Goal: Information Seeking & Learning: Learn about a topic

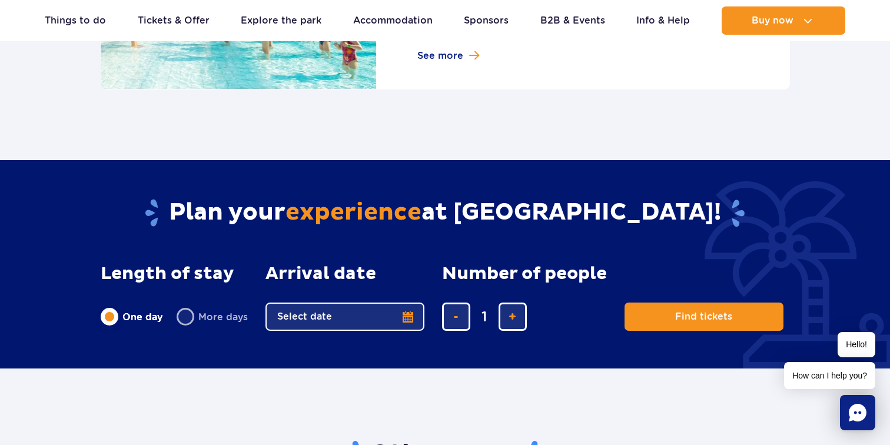
scroll to position [1841, 0]
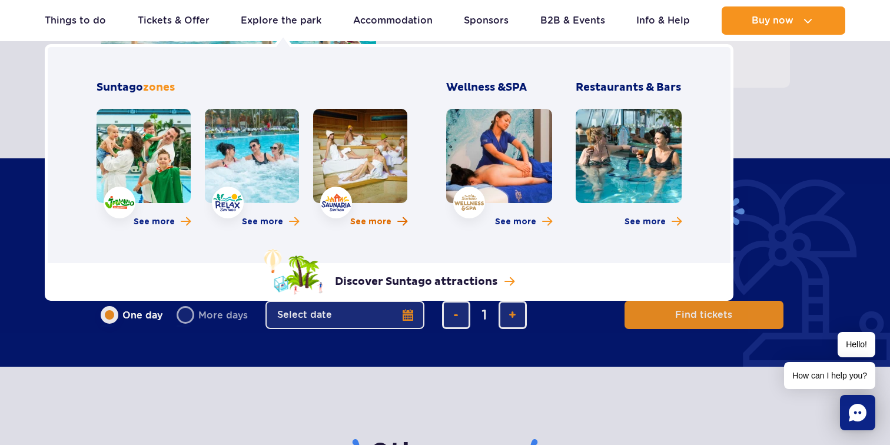
click at [364, 224] on span "See more" at bounding box center [370, 222] width 41 height 12
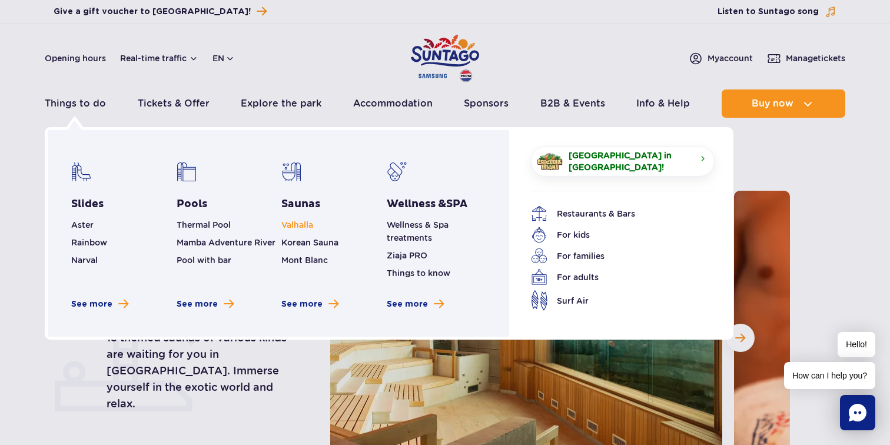
click at [291, 226] on link "Valhalla" at bounding box center [297, 224] width 32 height 9
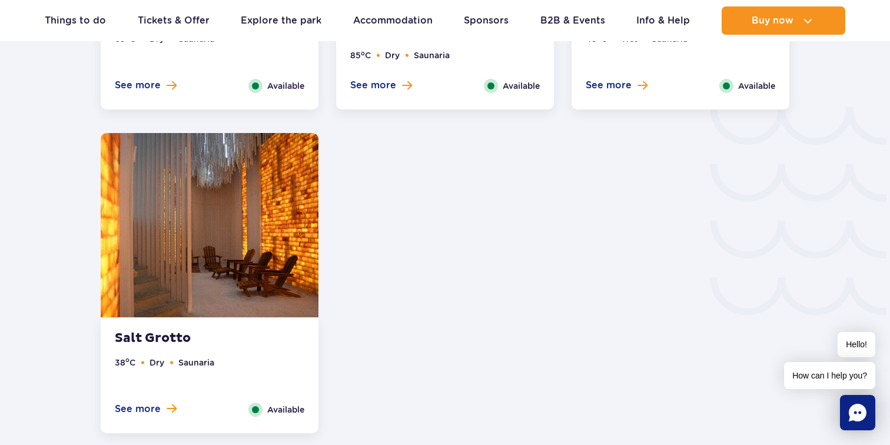
scroll to position [1925, 0]
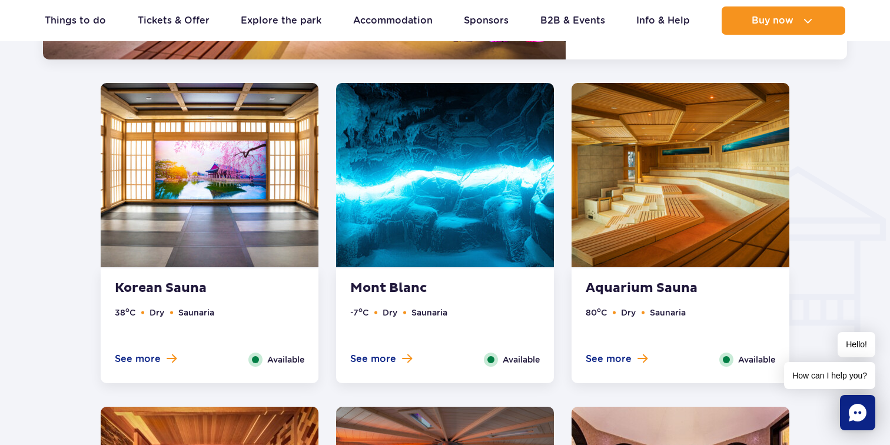
click at [404, 233] on img at bounding box center [445, 175] width 218 height 184
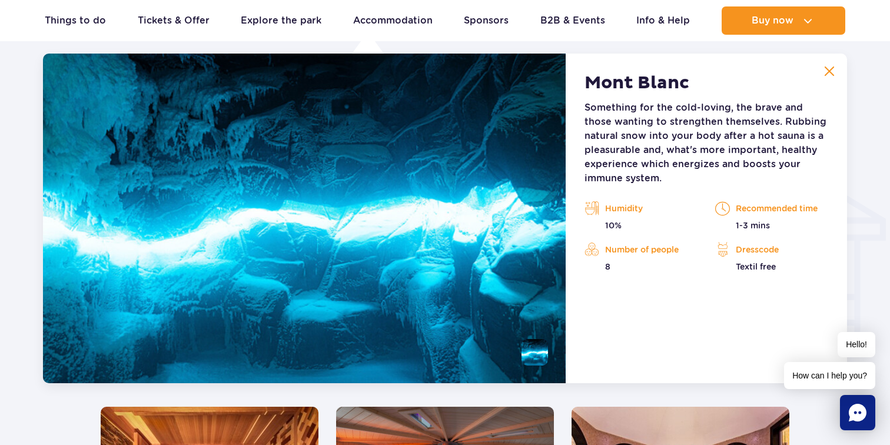
scroll to position [1309, 0]
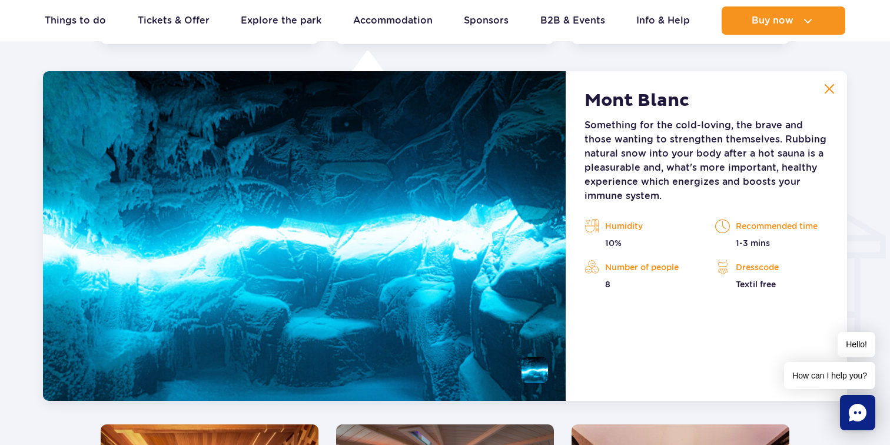
click at [827, 74] on div "Mont Blanc Something for the cold-loving, the brave and those wanting to streng…" at bounding box center [706, 236] width 281 height 330
click at [827, 91] on img at bounding box center [829, 89] width 11 height 11
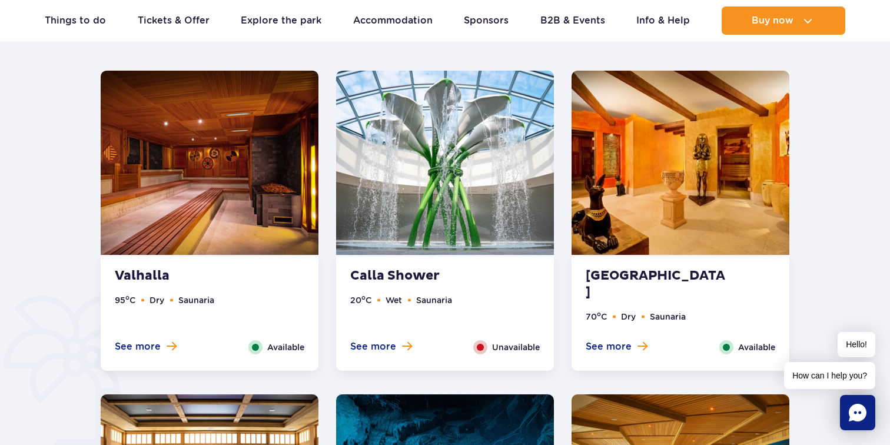
click at [144, 192] on img at bounding box center [210, 163] width 218 height 184
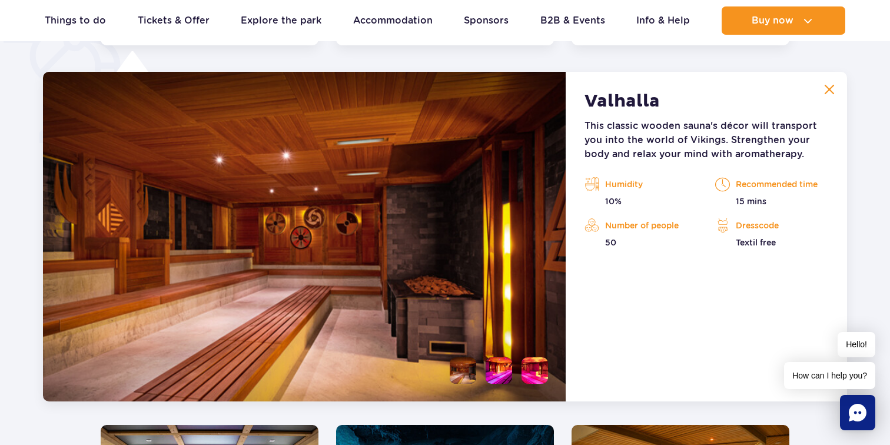
scroll to position [986, 0]
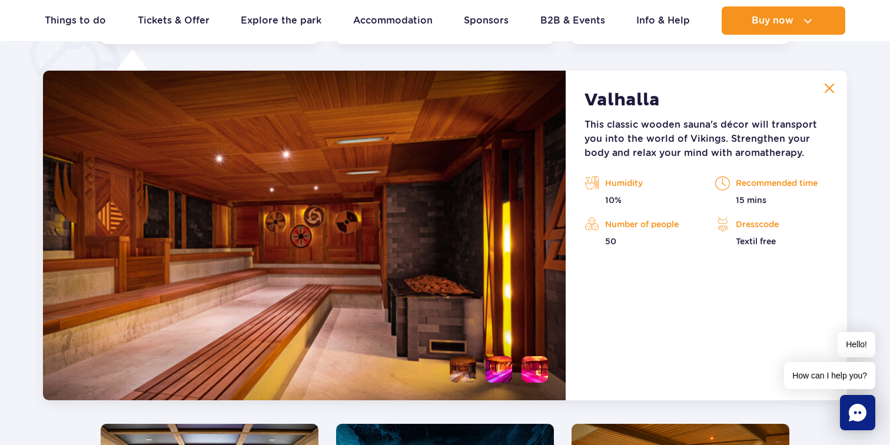
click at [832, 79] on button at bounding box center [830, 89] width 24 height 24
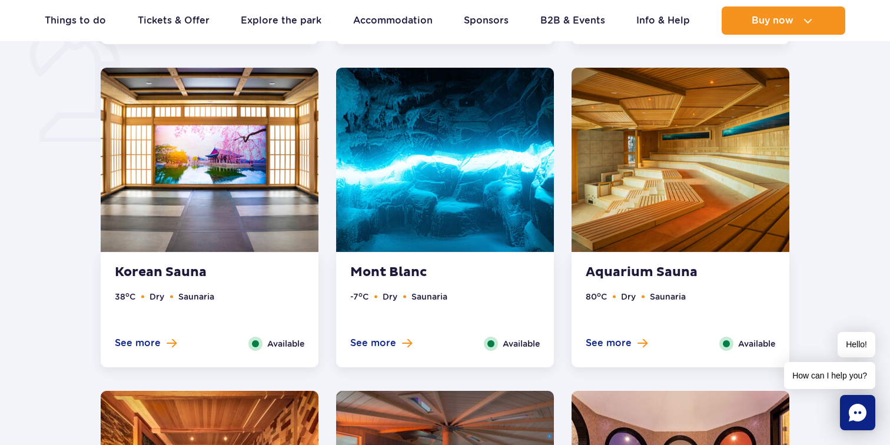
click at [668, 221] on img at bounding box center [681, 160] width 218 height 184
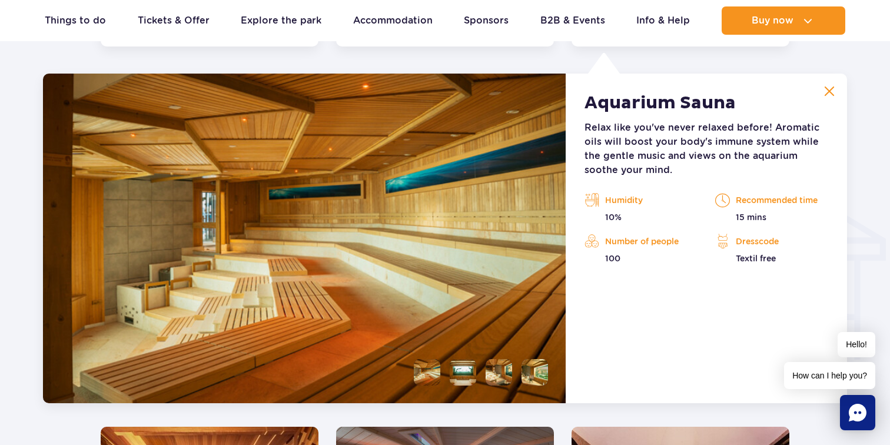
scroll to position [1309, 0]
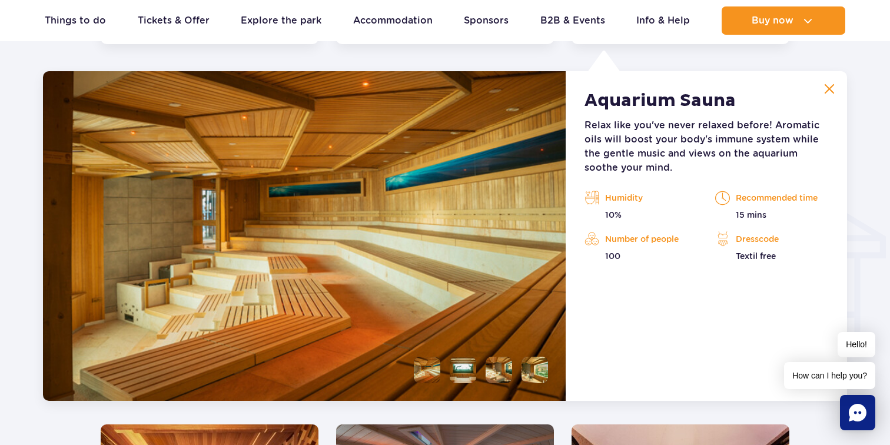
click at [825, 89] on img at bounding box center [829, 89] width 11 height 11
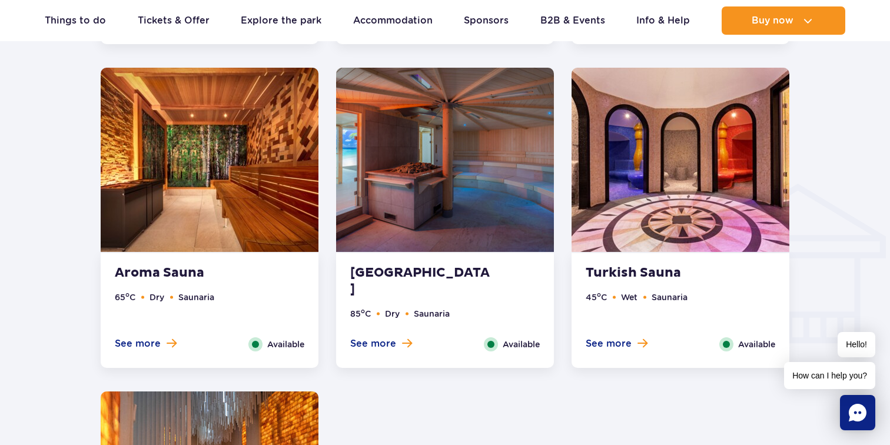
click at [477, 260] on div "Paradise Beach 85 o C Dry Saunaria See more Close Available" at bounding box center [445, 310] width 218 height 115
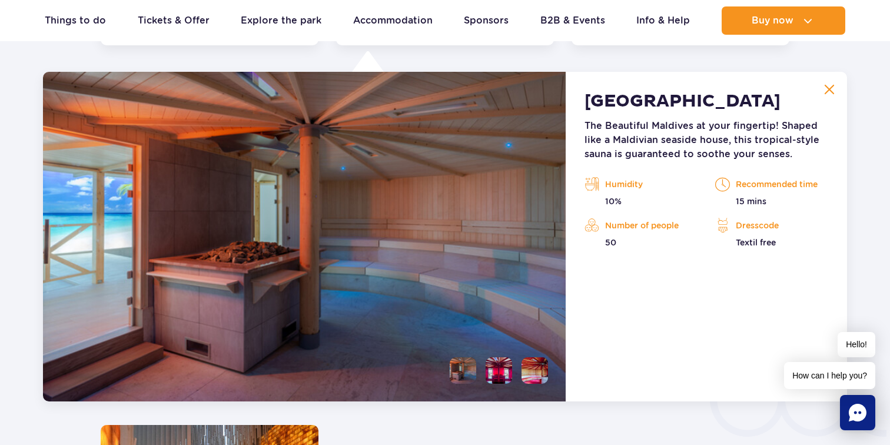
scroll to position [1633, 0]
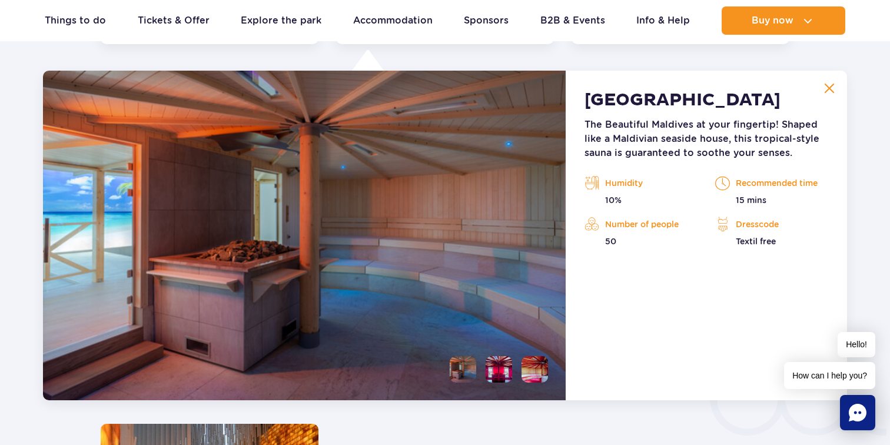
click at [825, 92] on img at bounding box center [829, 88] width 11 height 11
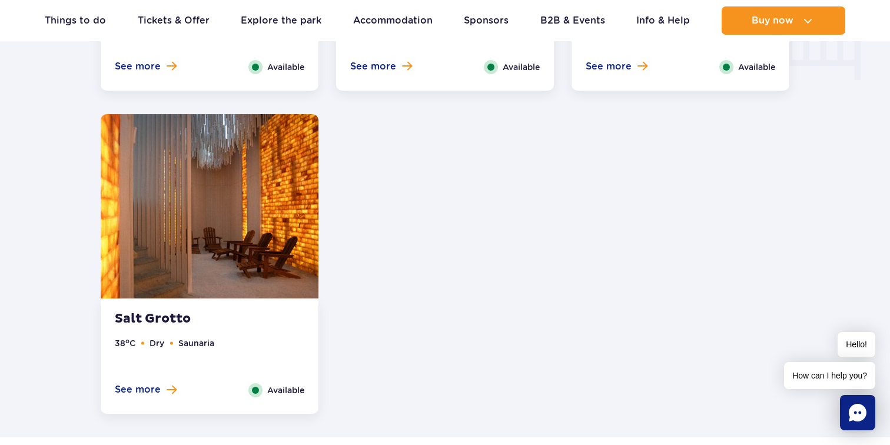
click at [180, 209] on img at bounding box center [210, 206] width 218 height 184
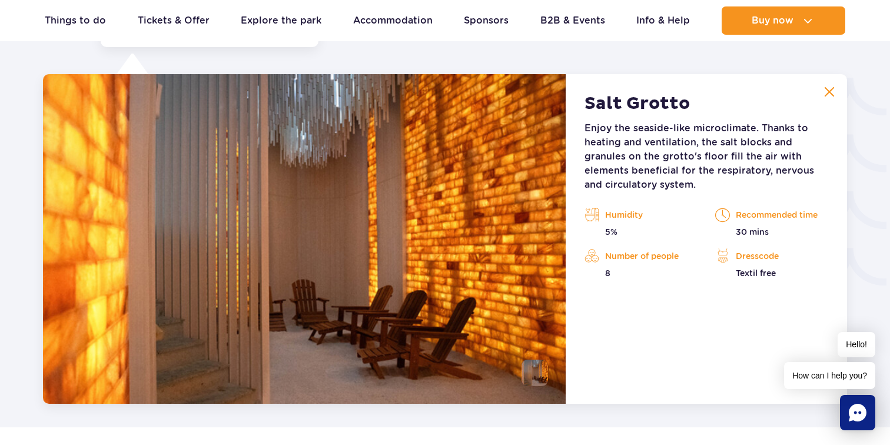
scroll to position [1957, 0]
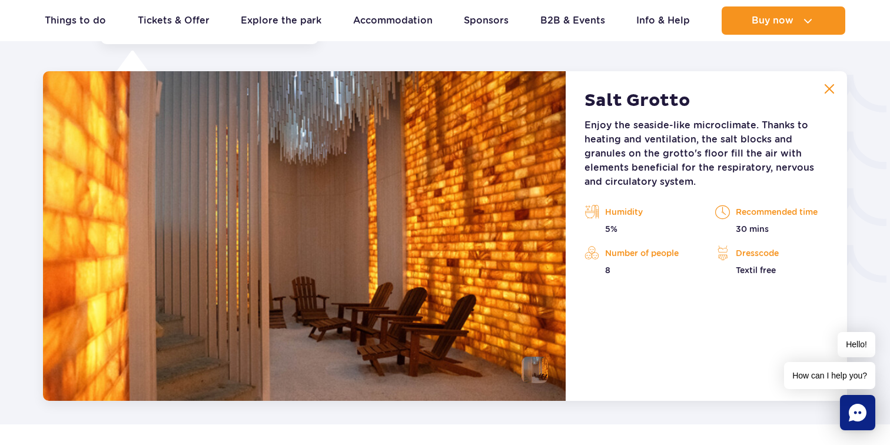
click at [833, 99] on button at bounding box center [830, 89] width 24 height 24
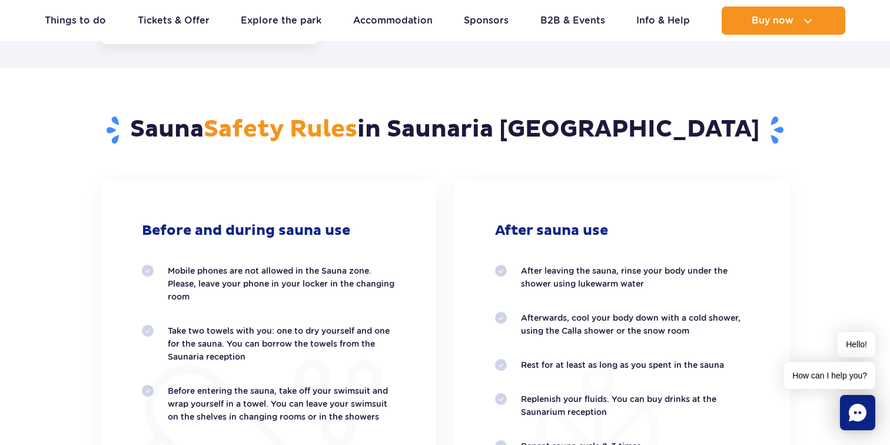
click at [833, 99] on section "Sauna Safety Rules in Saunaria Suntago Before and during sauna use Mobile phone…" at bounding box center [445, 354] width 890 height 572
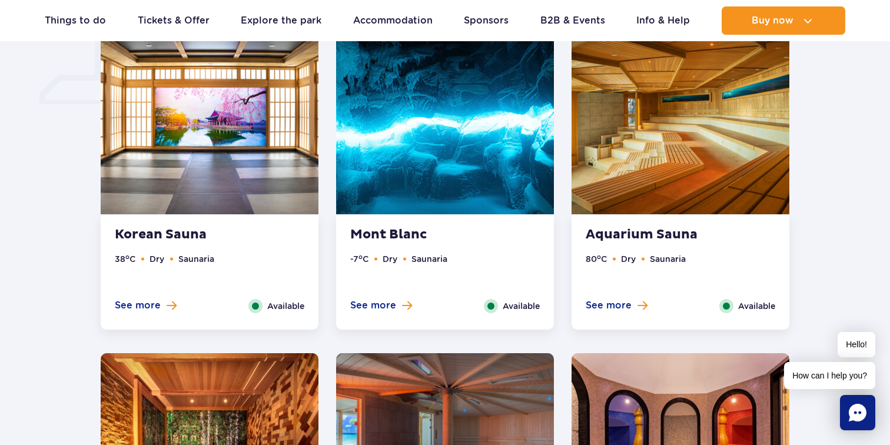
scroll to position [977, 0]
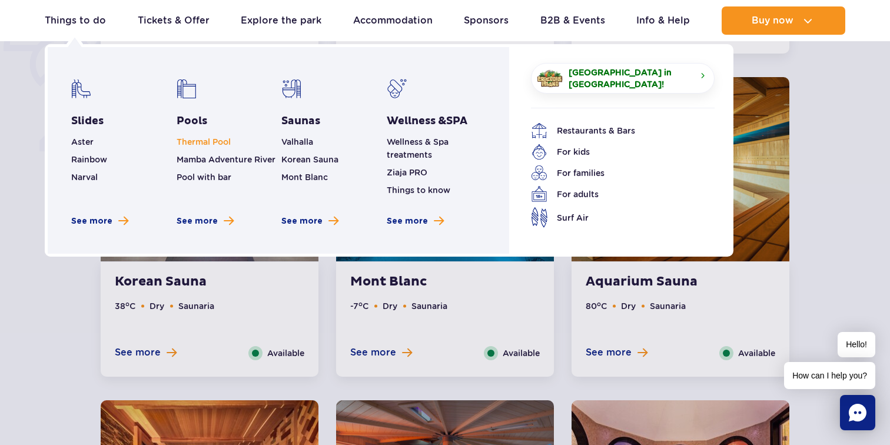
click at [195, 144] on link "Thermal Pool" at bounding box center [204, 141] width 54 height 9
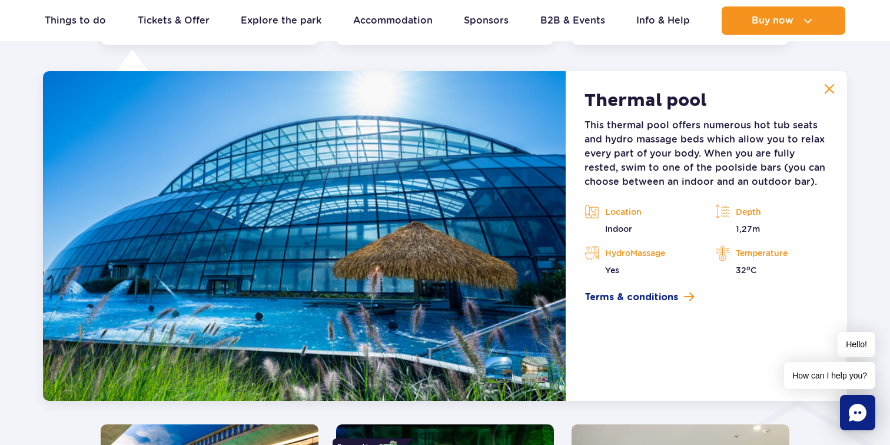
scroll to position [1095, 0]
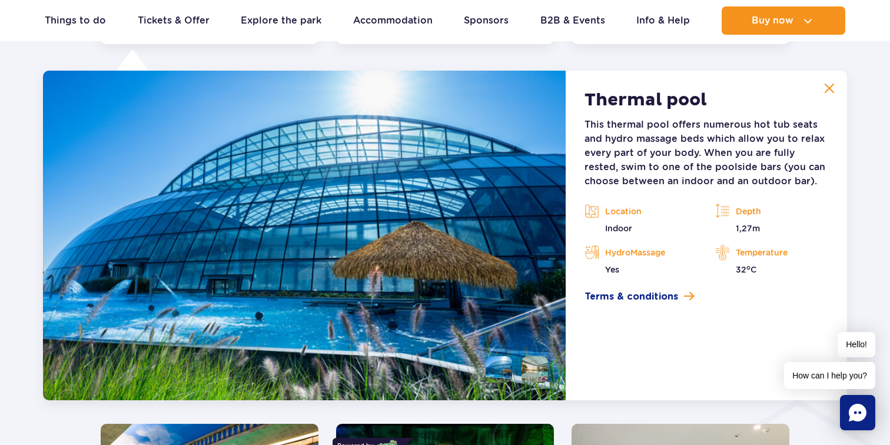
click at [826, 89] on img at bounding box center [829, 88] width 11 height 11
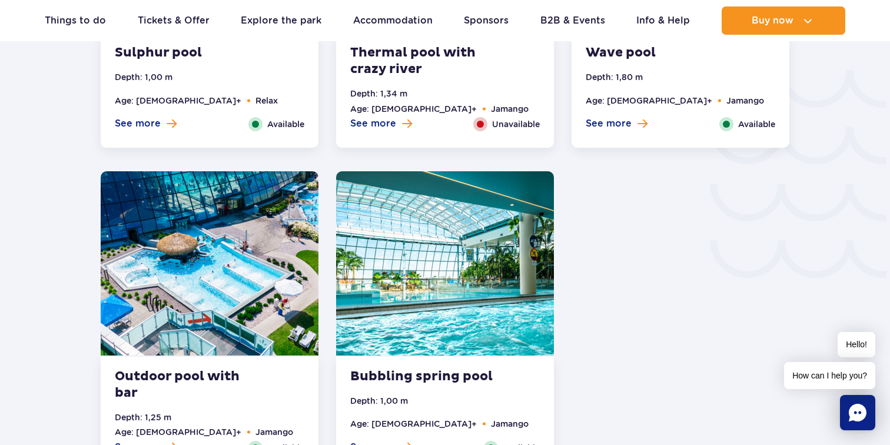
scroll to position [2004, 0]
click at [190, 249] on img at bounding box center [210, 263] width 218 height 184
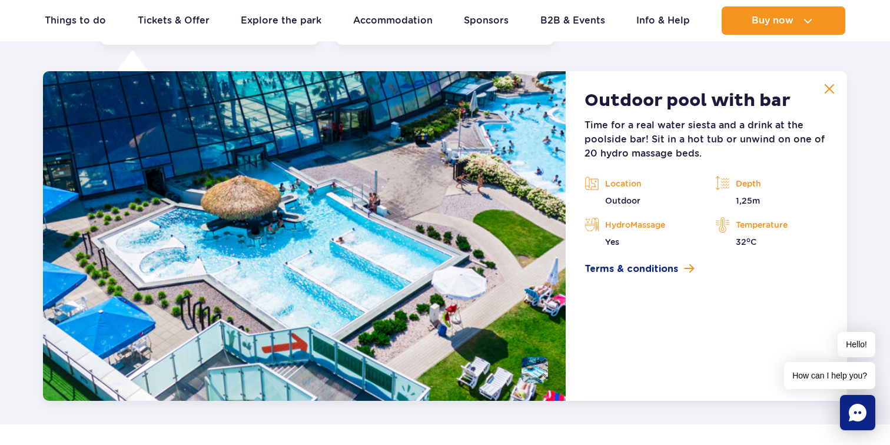
scroll to position [2389, 0]
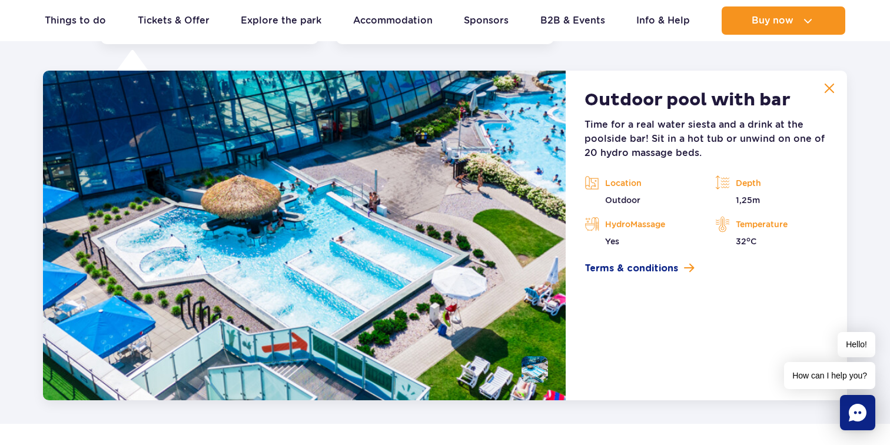
click at [828, 89] on img at bounding box center [829, 88] width 11 height 11
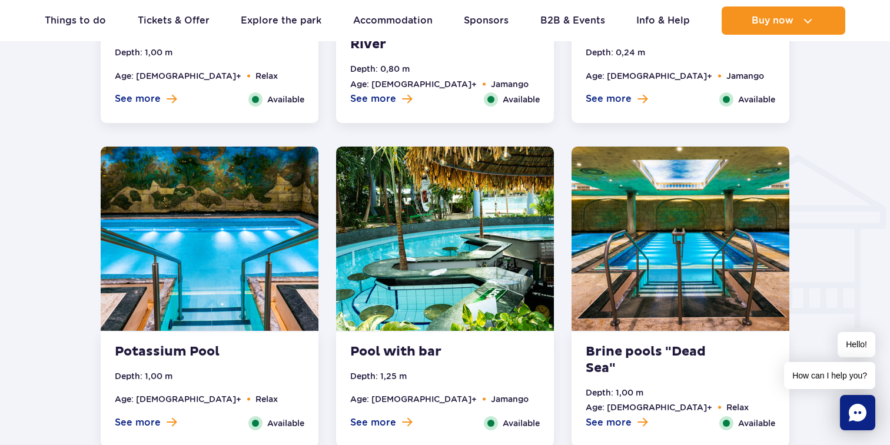
scroll to position [1335, 0]
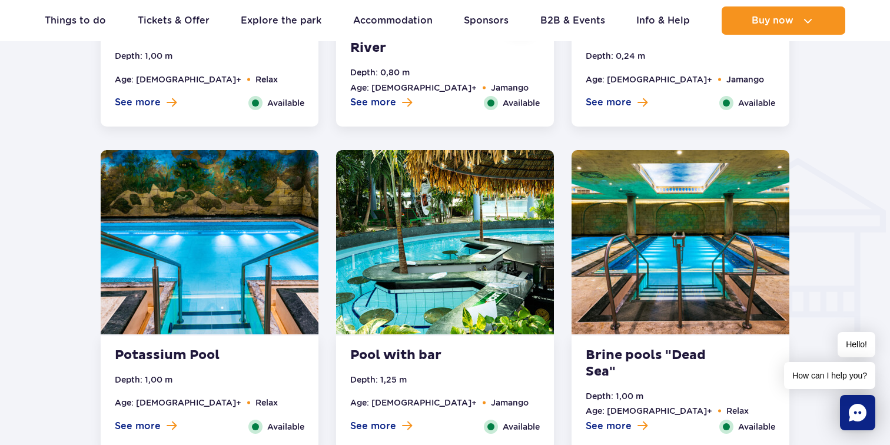
click at [421, 242] on img at bounding box center [445, 242] width 218 height 184
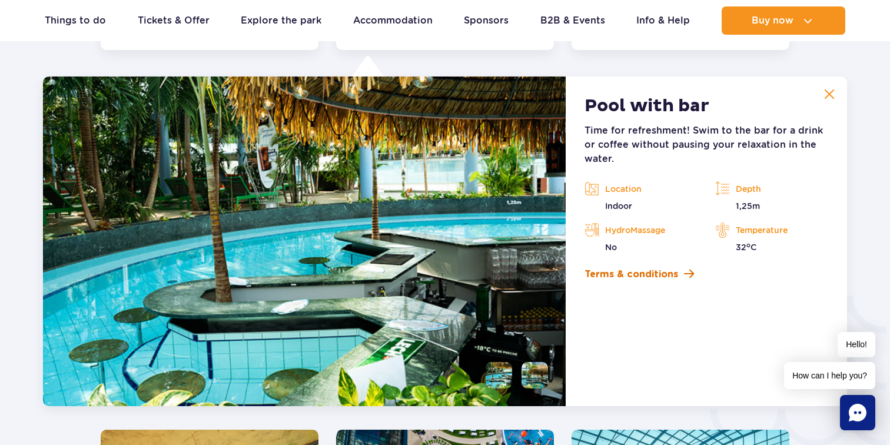
scroll to position [1742, 0]
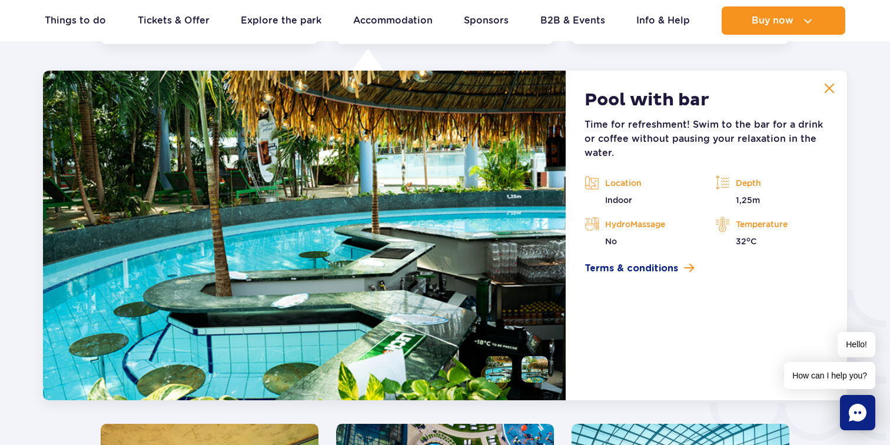
click at [834, 79] on button at bounding box center [830, 89] width 24 height 24
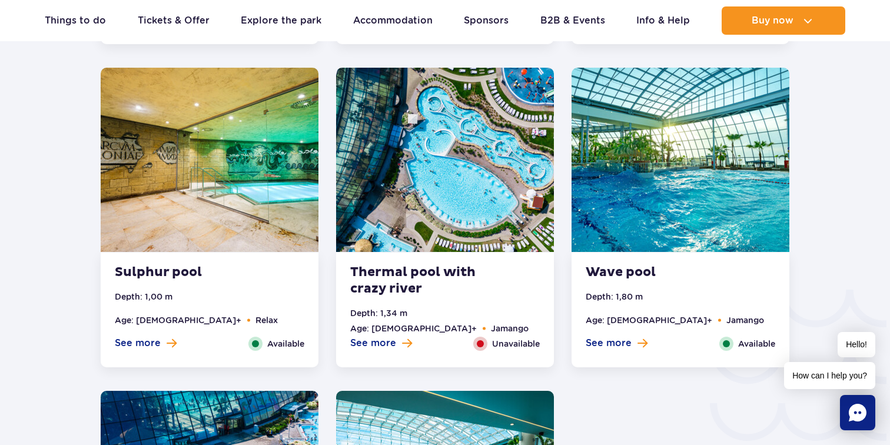
click at [651, 227] on img at bounding box center [681, 160] width 218 height 184
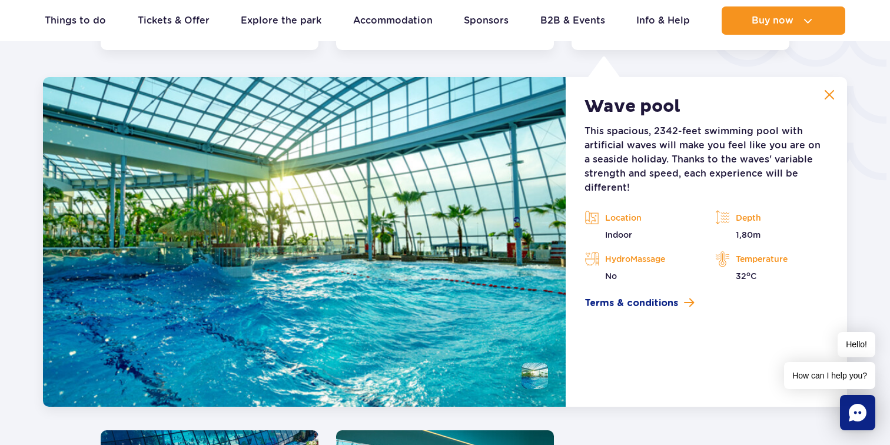
scroll to position [2065, 0]
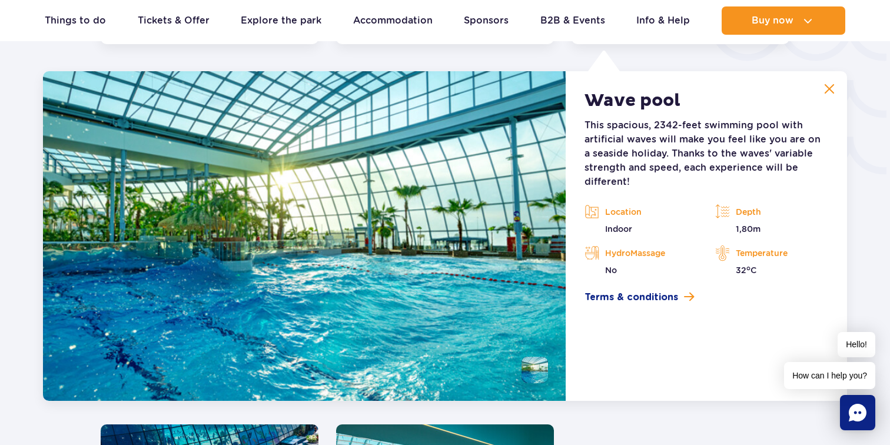
click at [835, 84] on button at bounding box center [830, 89] width 24 height 24
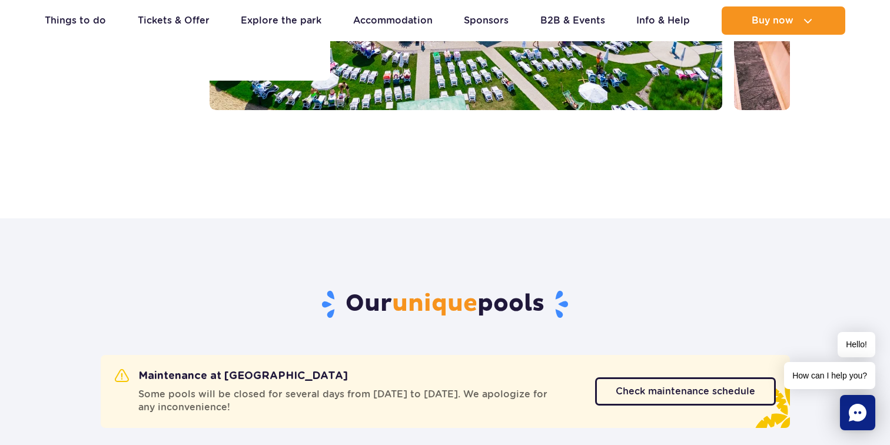
scroll to position [370, 0]
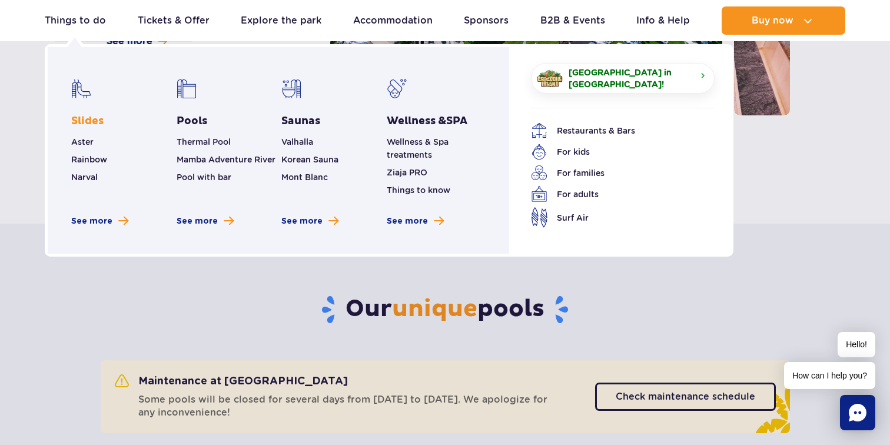
click at [91, 120] on link "Slides" at bounding box center [87, 121] width 32 height 14
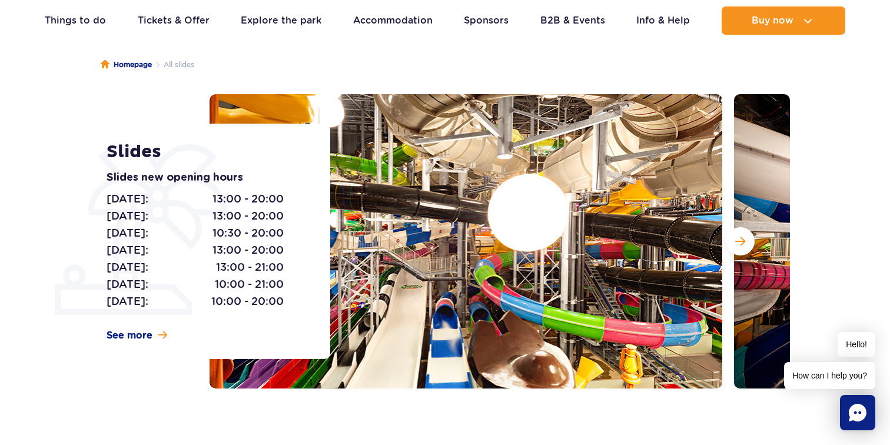
scroll to position [102, 0]
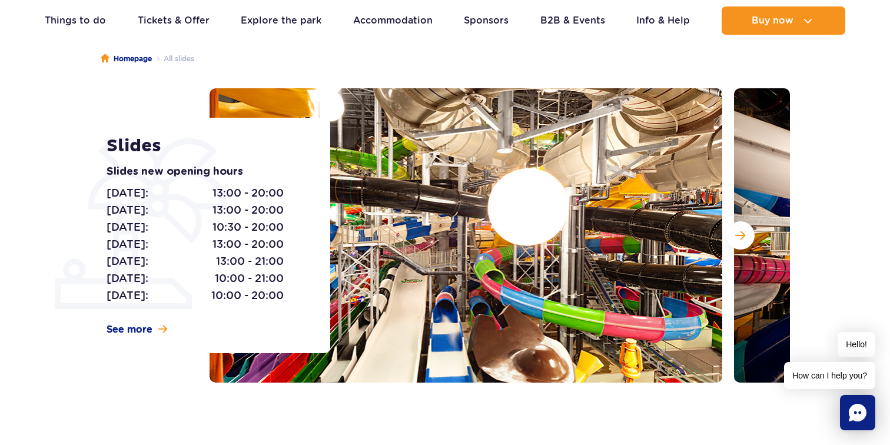
click at [750, 234] on button "Next slide" at bounding box center [741, 235] width 28 height 28
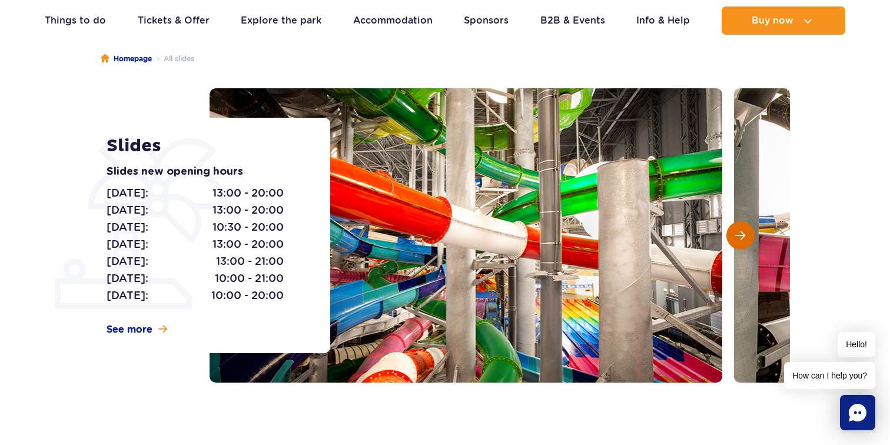
click at [750, 234] on button "Next slide" at bounding box center [741, 235] width 28 height 28
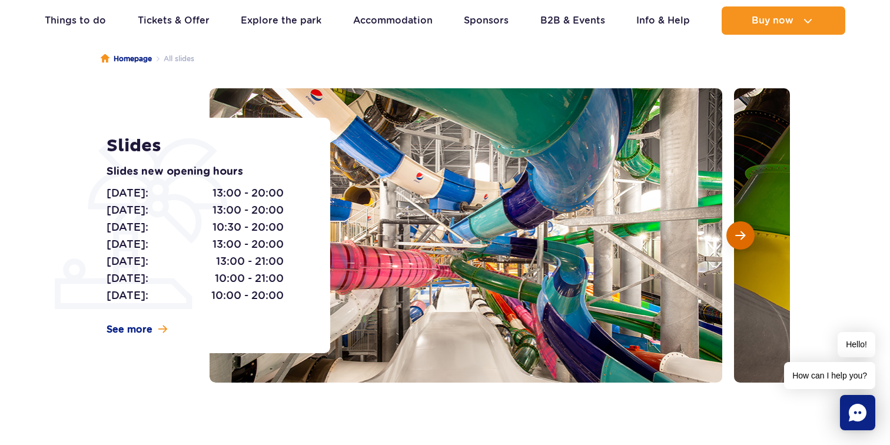
click at [750, 234] on button "Next slide" at bounding box center [741, 235] width 28 height 28
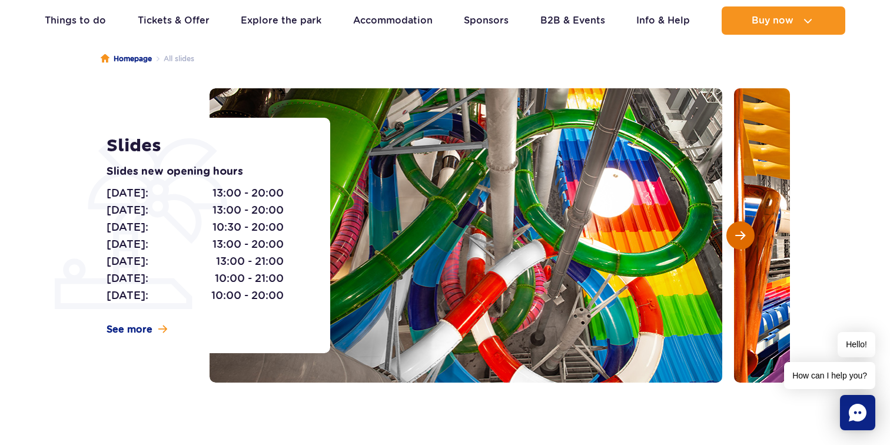
click at [750, 234] on button "Next slide" at bounding box center [741, 235] width 28 height 28
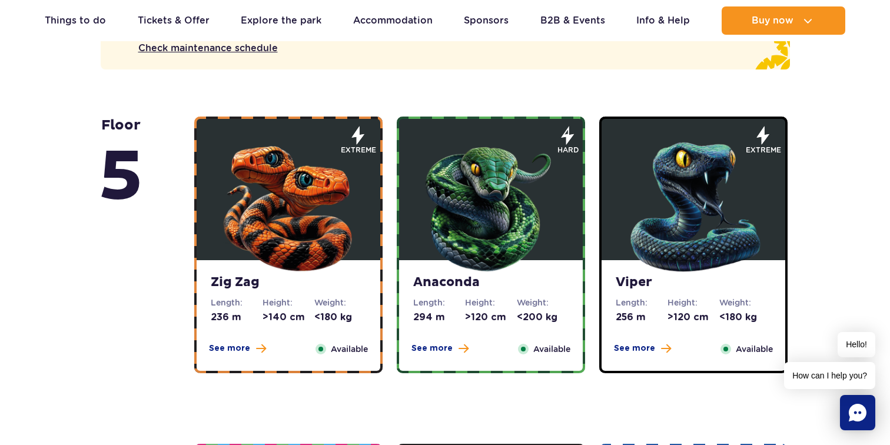
scroll to position [761, 0]
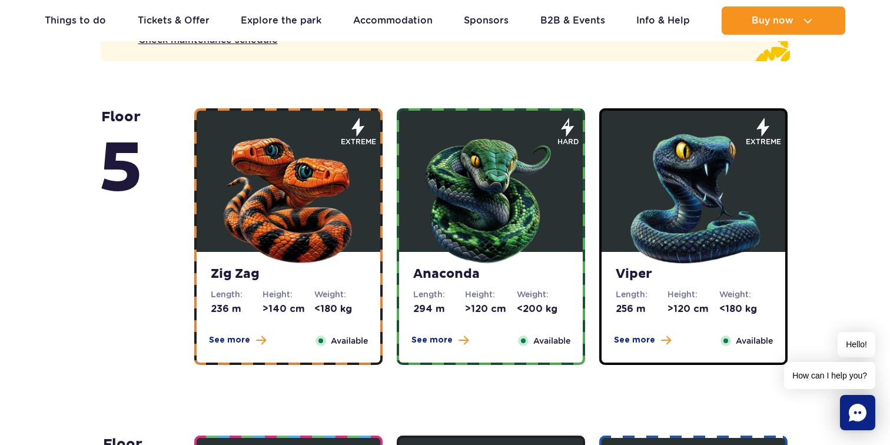
click at [319, 220] on img at bounding box center [288, 195] width 141 height 141
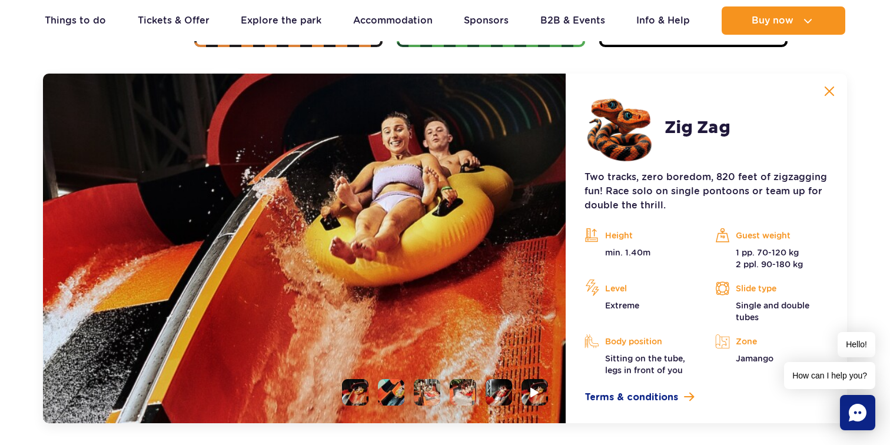
scroll to position [1082, 0]
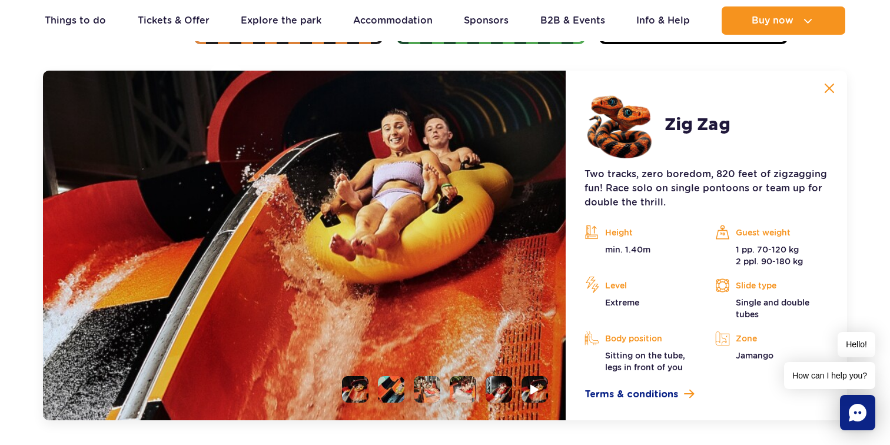
click at [397, 386] on li at bounding box center [391, 389] width 26 height 26
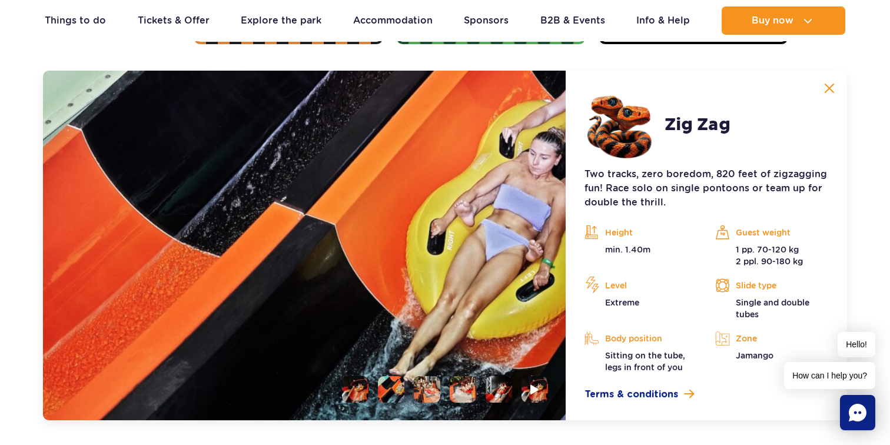
click at [435, 388] on li at bounding box center [427, 389] width 26 height 26
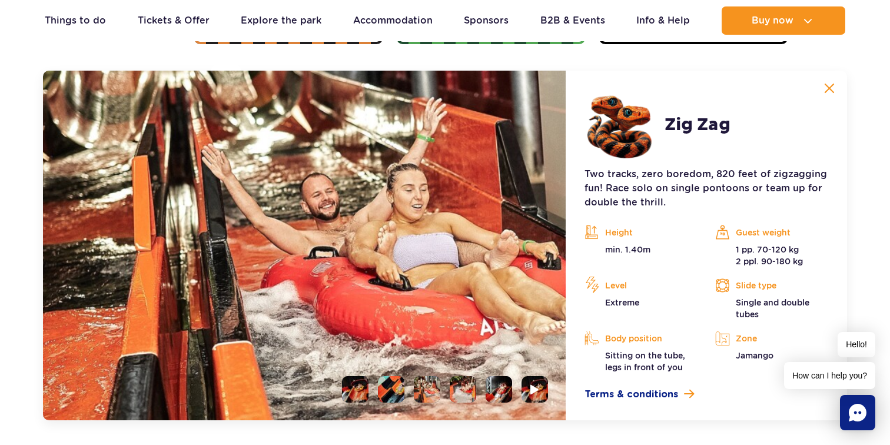
click at [459, 393] on li at bounding box center [463, 389] width 26 height 26
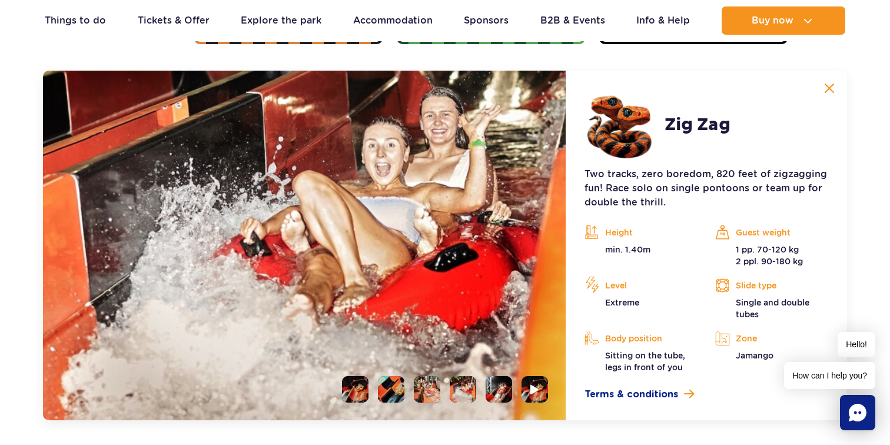
click at [503, 393] on li at bounding box center [499, 389] width 26 height 26
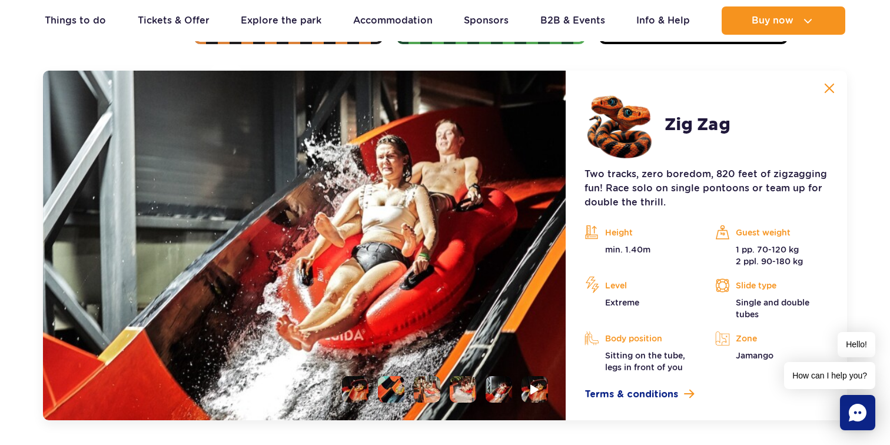
click at [824, 88] on img at bounding box center [829, 88] width 11 height 11
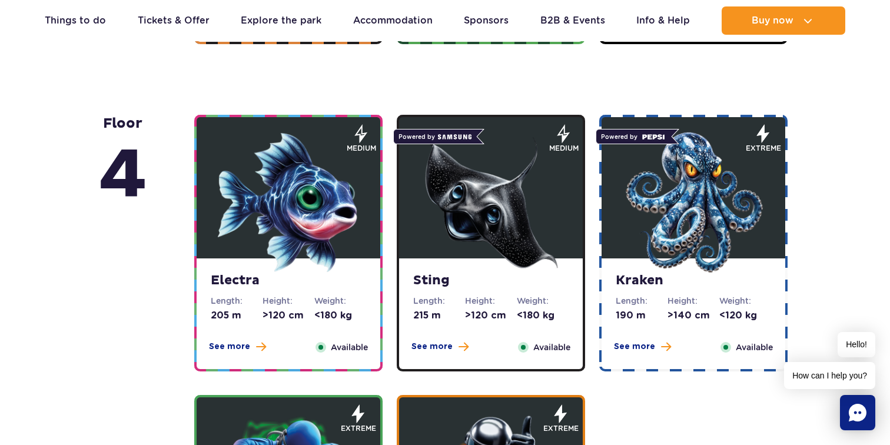
click at [694, 207] on img at bounding box center [693, 202] width 141 height 141
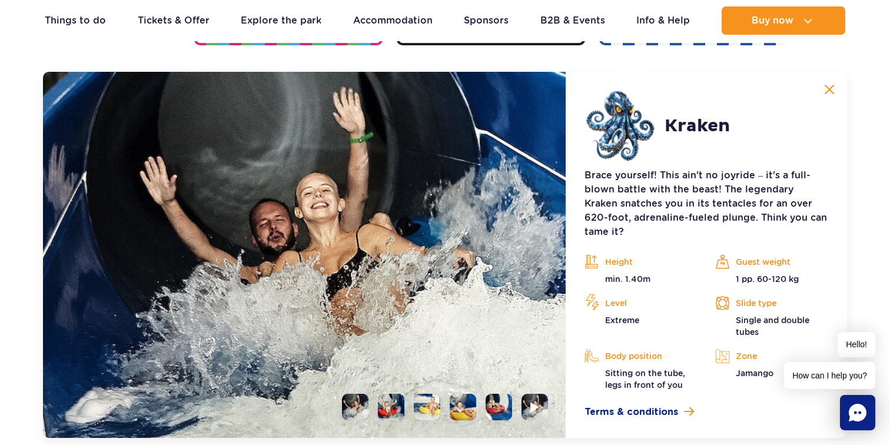
scroll to position [1409, 0]
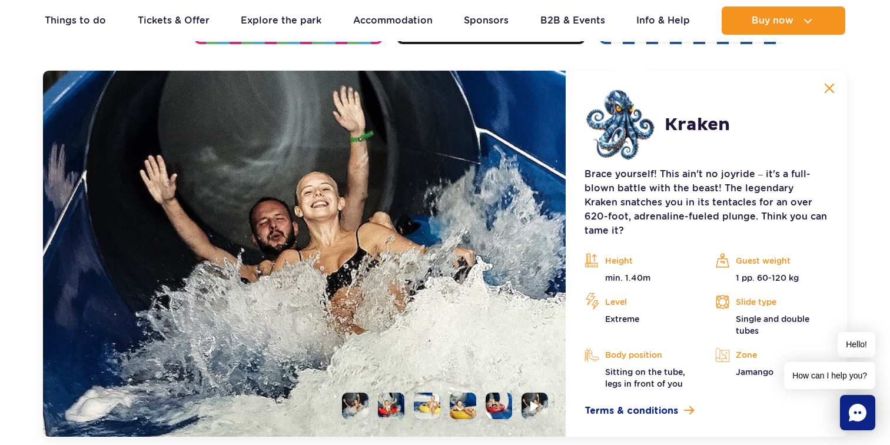
click at [429, 394] on li at bounding box center [427, 406] width 26 height 26
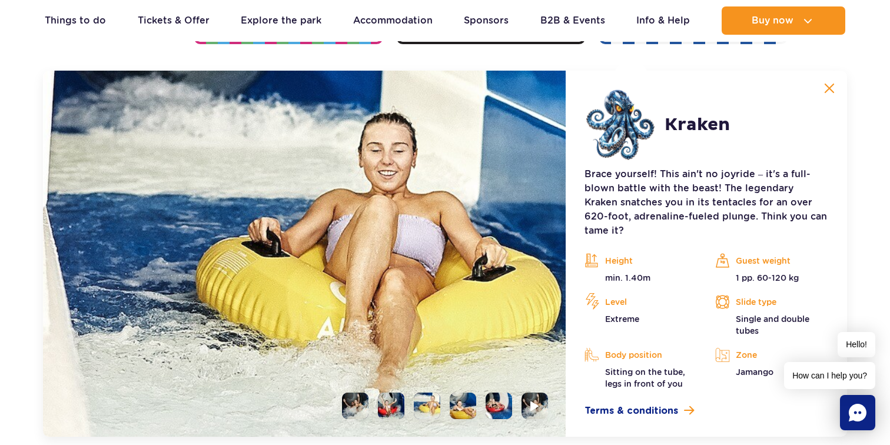
click at [833, 92] on img at bounding box center [829, 88] width 11 height 11
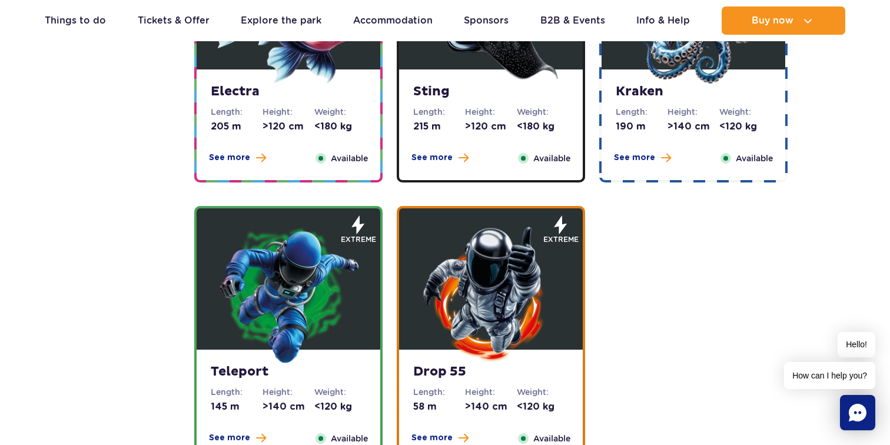
scroll to position [1267, 0]
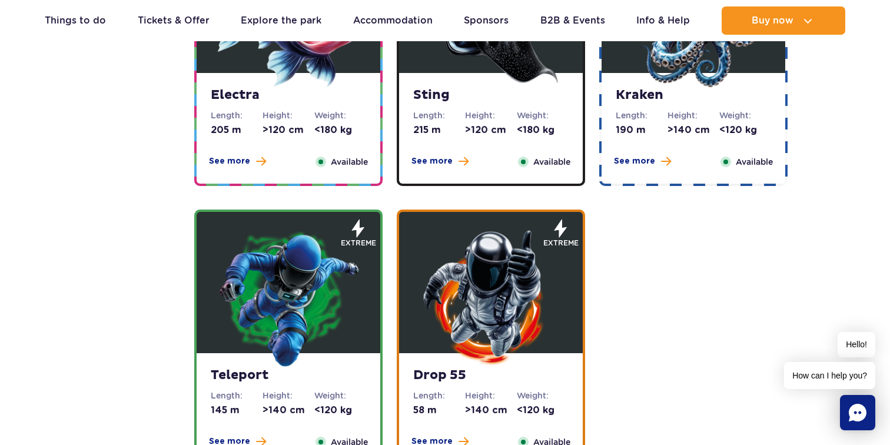
click at [515, 280] on img at bounding box center [490, 297] width 141 height 141
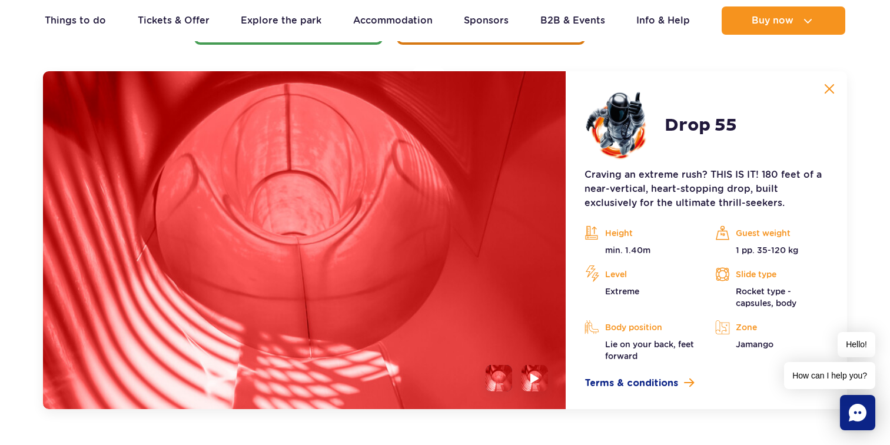
scroll to position [1689, 0]
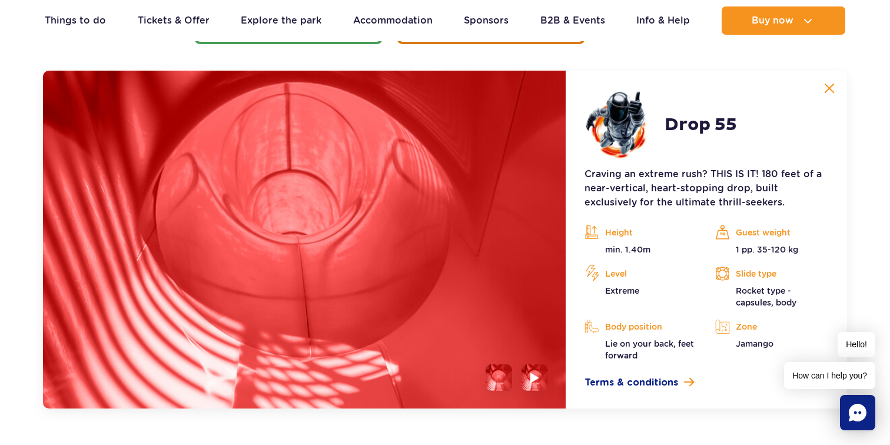
click at [825, 97] on button at bounding box center [830, 89] width 24 height 24
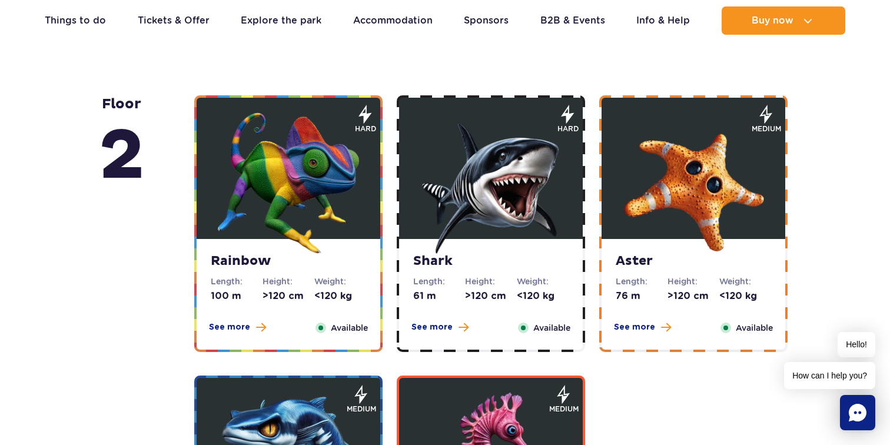
scroll to position [2034, 0]
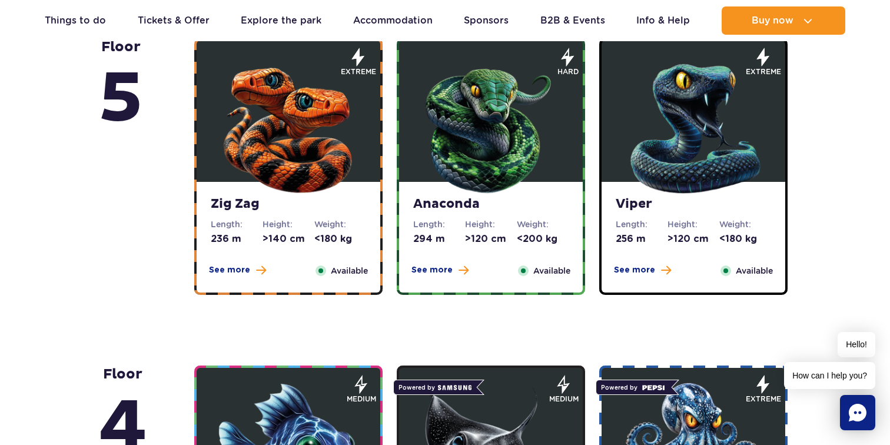
click at [222, 172] on img at bounding box center [288, 125] width 141 height 141
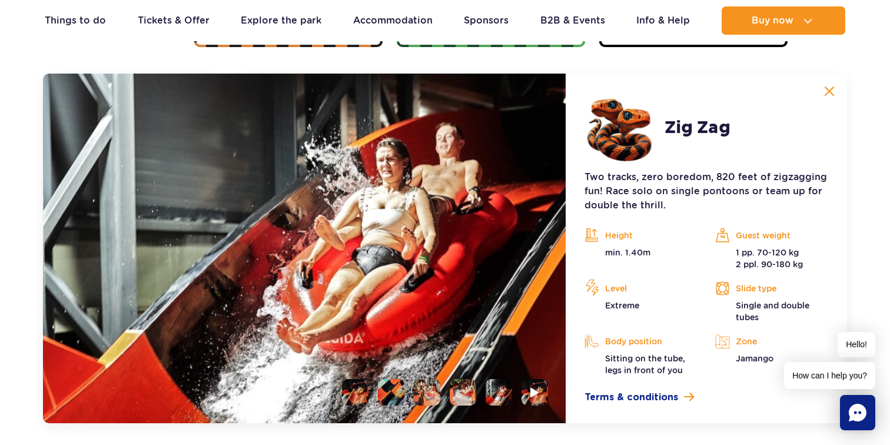
scroll to position [1082, 0]
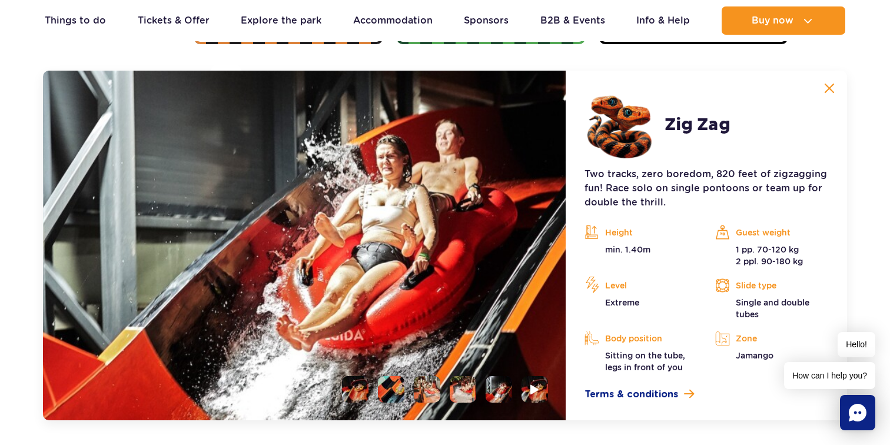
click at [824, 96] on button at bounding box center [830, 89] width 24 height 24
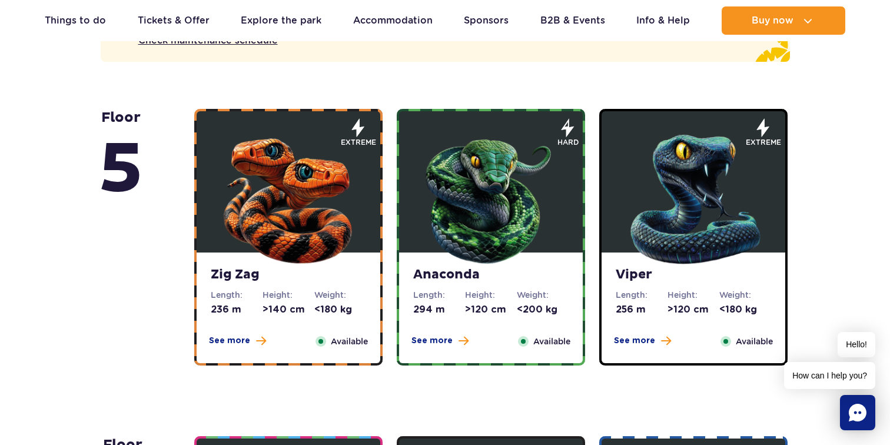
scroll to position [770, 0]
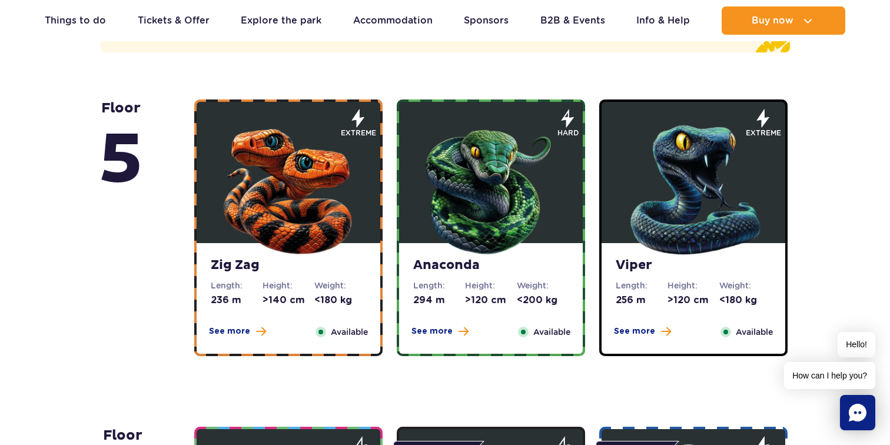
click at [643, 220] on img at bounding box center [693, 187] width 141 height 141
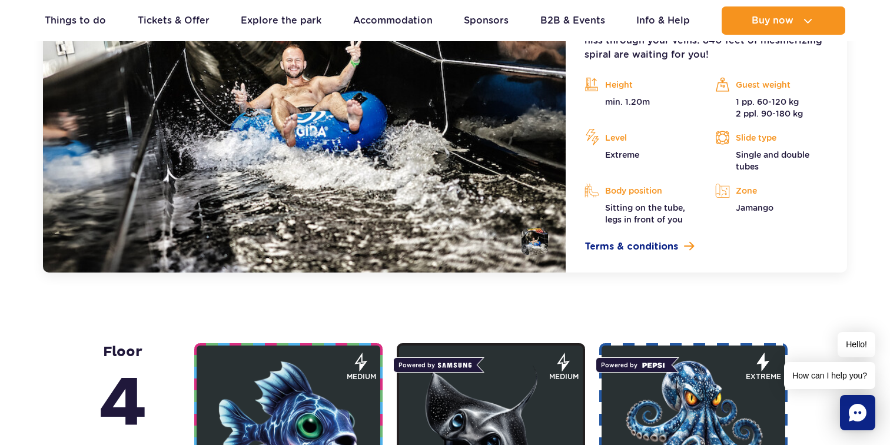
scroll to position [1232, 0]
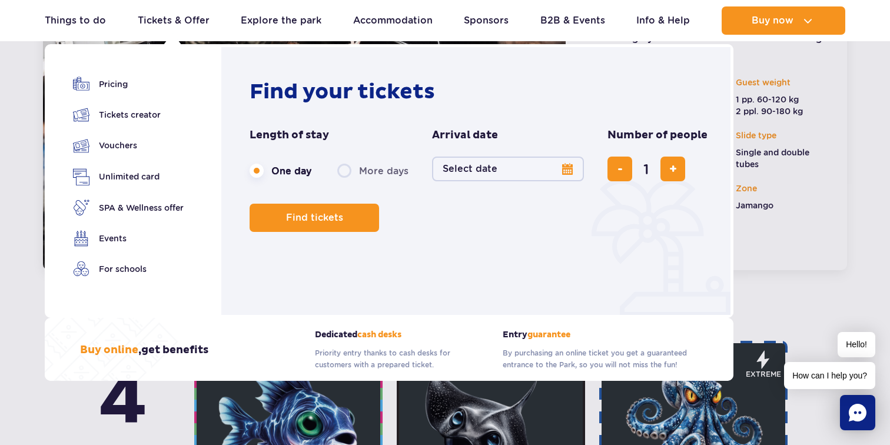
click at [114, 94] on ul "Pricing Tickets creator Vouchers Unlimited card" at bounding box center [128, 183] width 111 height 215
click at [114, 90] on link "Pricing" at bounding box center [128, 84] width 111 height 16
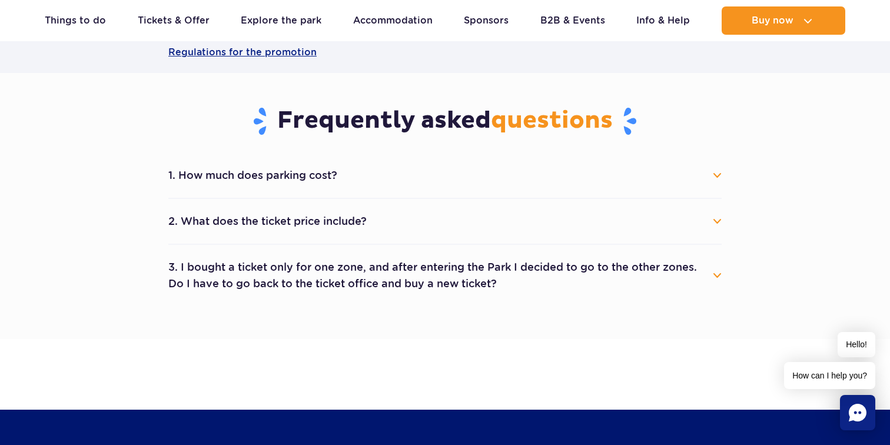
scroll to position [605, 0]
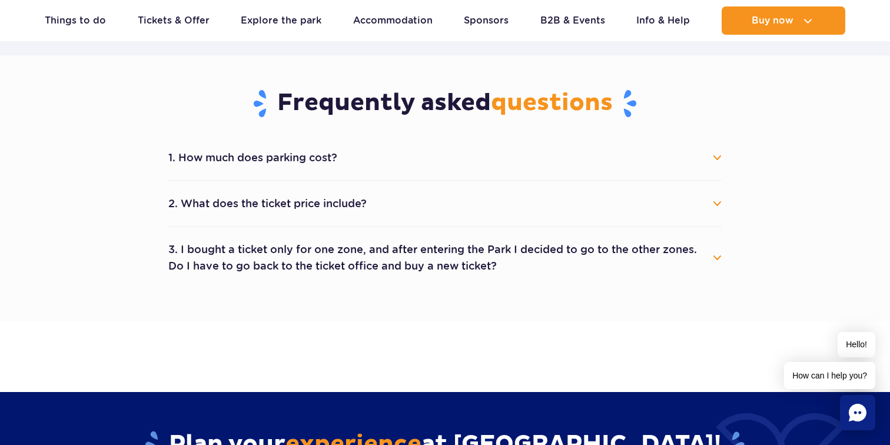
click at [260, 201] on button "2. What does the ticket price include?" at bounding box center [444, 204] width 553 height 26
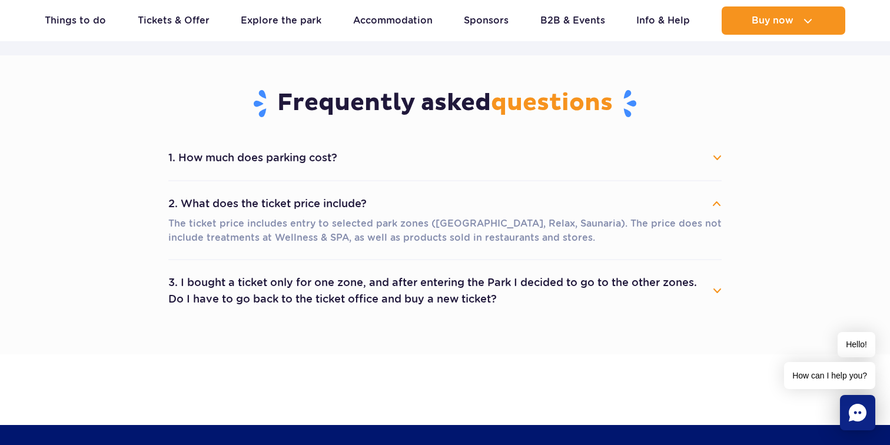
click at [260, 201] on button "2. What does the ticket price include?" at bounding box center [444, 204] width 553 height 26
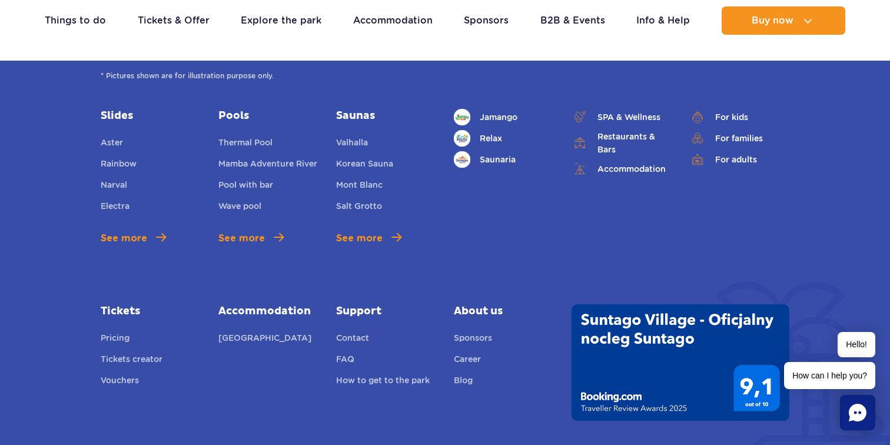
scroll to position [1564, 0]
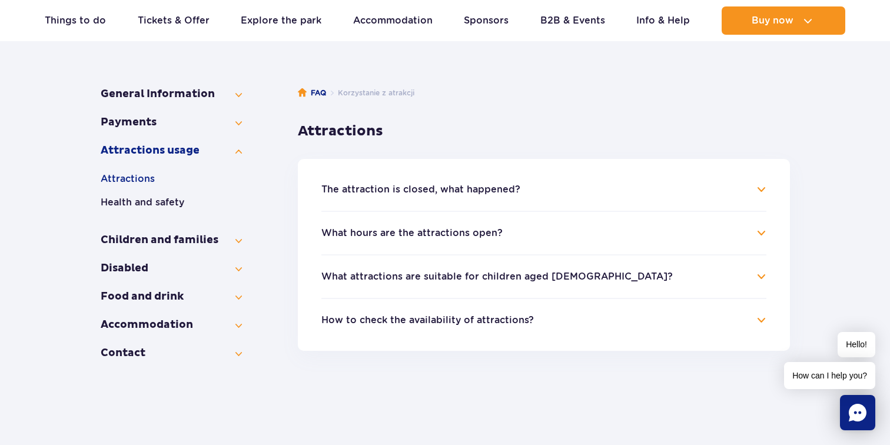
scroll to position [145, 0]
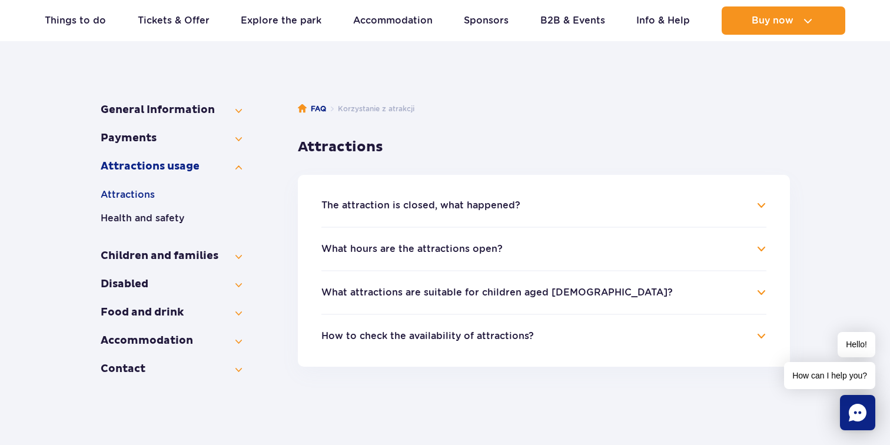
click at [172, 210] on ul "Attractions Health and safety" at bounding box center [171, 211] width 141 height 47
click at [165, 218] on button "Health and safety" at bounding box center [171, 218] width 141 height 14
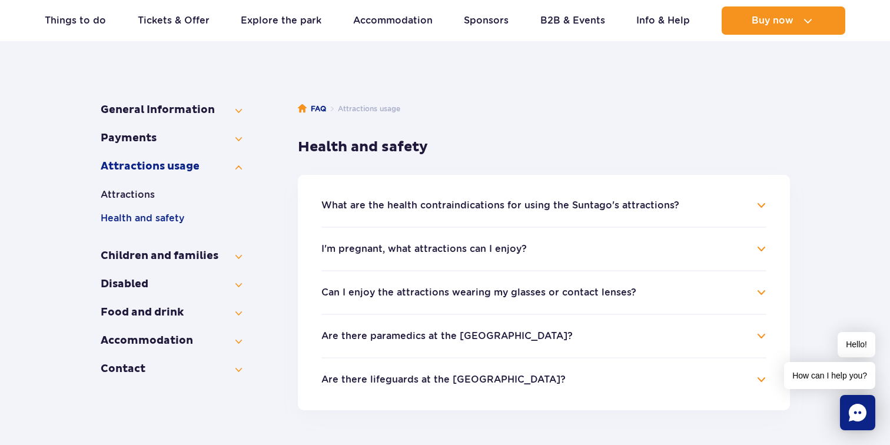
click at [343, 192] on ul "What are the health contraindications for using the Suntago's attractions? Sunt…" at bounding box center [544, 293] width 492 height 236
click at [353, 196] on ul "What are the health contraindications for using the Suntago's attractions? Sunt…" at bounding box center [544, 293] width 492 height 236
click at [356, 203] on button "What are the health contraindications for using the Suntago's attractions?" at bounding box center [500, 205] width 358 height 11
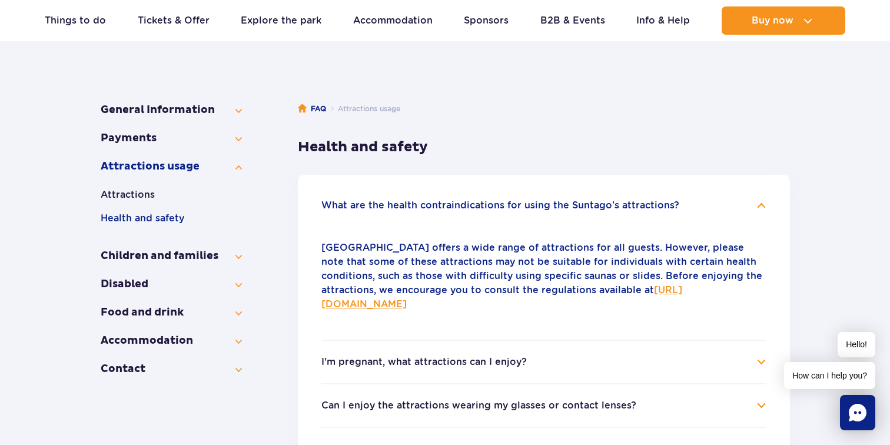
click at [356, 203] on button "What are the health contraindications for using the Suntago's attractions?" at bounding box center [500, 205] width 358 height 11
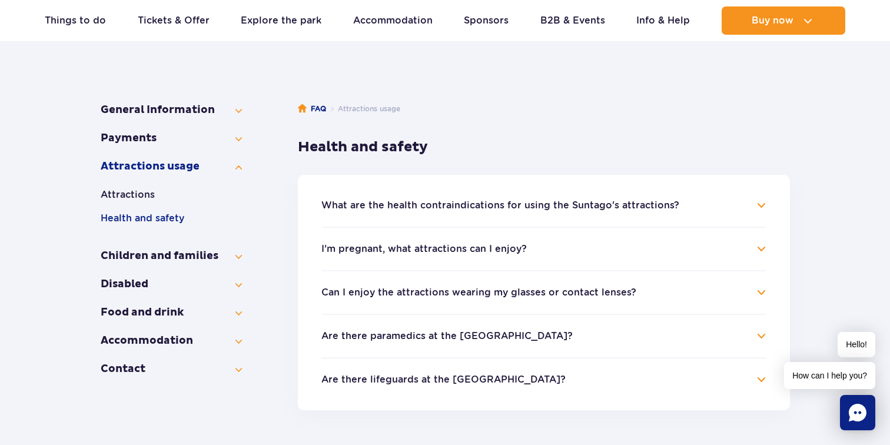
click at [401, 294] on button "Can I enjoy the attractions wearing my glasses or contact lenses?" at bounding box center [478, 292] width 315 height 11
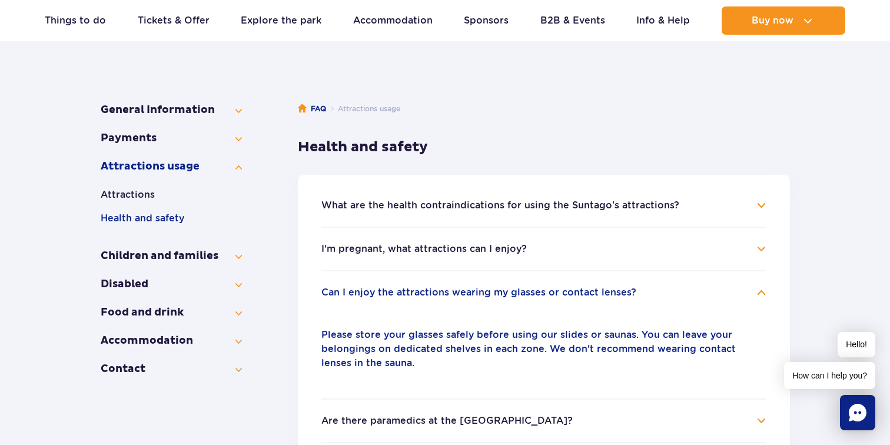
click at [401, 294] on button "Can I enjoy the attractions wearing my glasses or contact lenses?" at bounding box center [478, 292] width 315 height 11
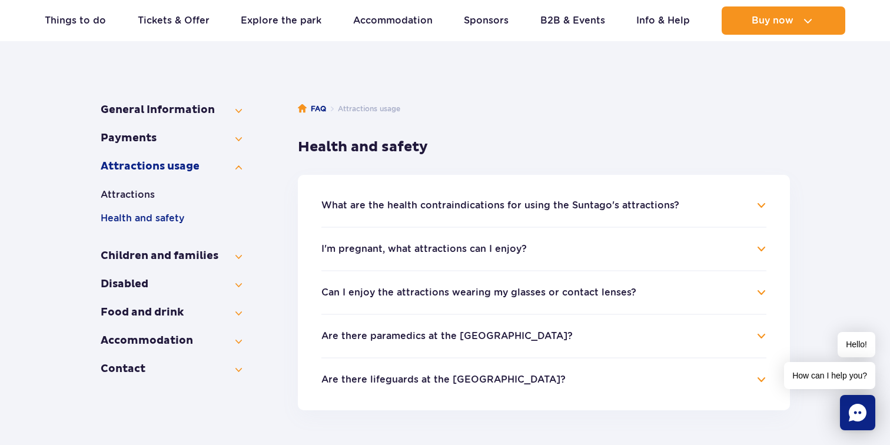
click at [395, 255] on h4 "I'm pregnant, what attractions can I enjoy?" at bounding box center [543, 249] width 445 height 14
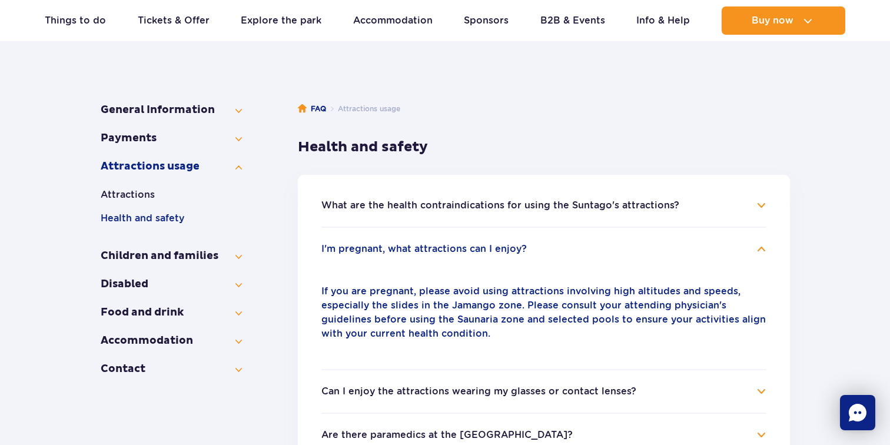
click at [397, 252] on button "I'm pregnant, what attractions can I enjoy?" at bounding box center [423, 249] width 205 height 11
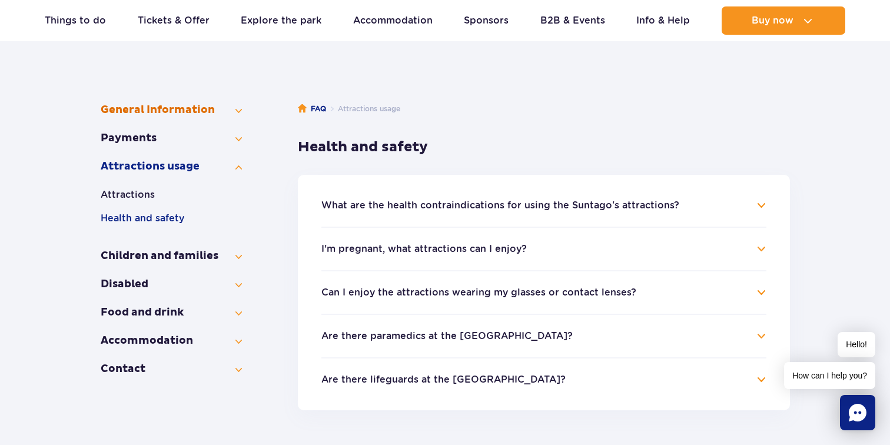
click at [237, 115] on button "General Information" at bounding box center [171, 110] width 141 height 14
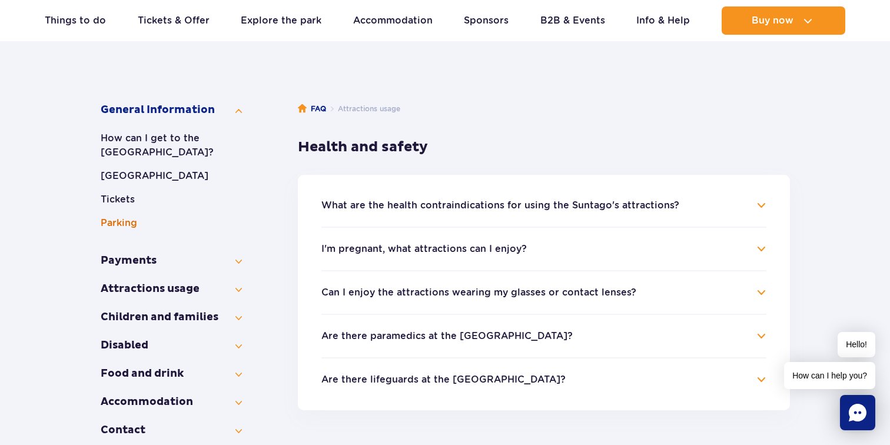
click at [147, 222] on button "Parking" at bounding box center [171, 223] width 141 height 14
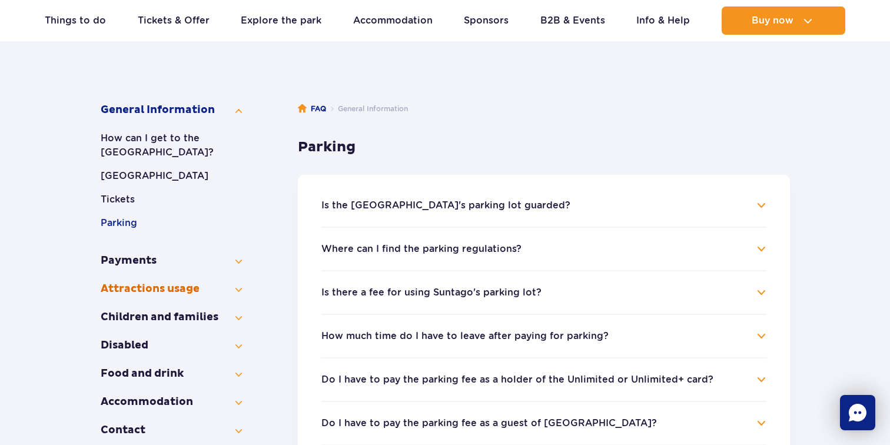
click at [226, 287] on button "Attractions usage" at bounding box center [171, 289] width 141 height 14
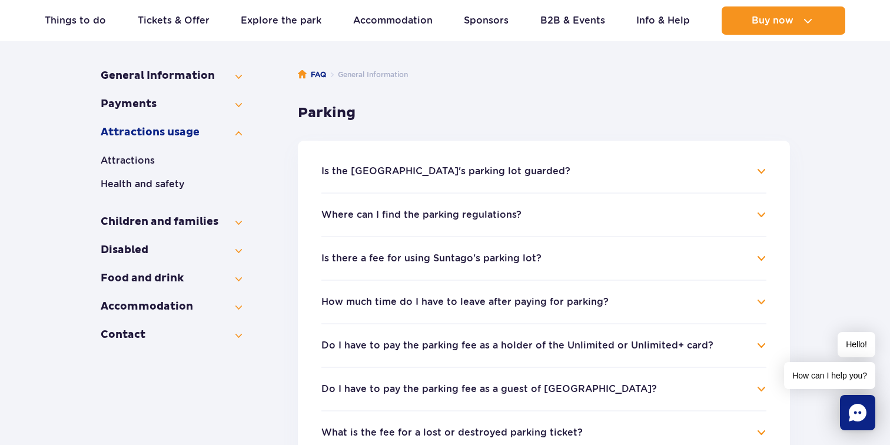
scroll to position [183, 0]
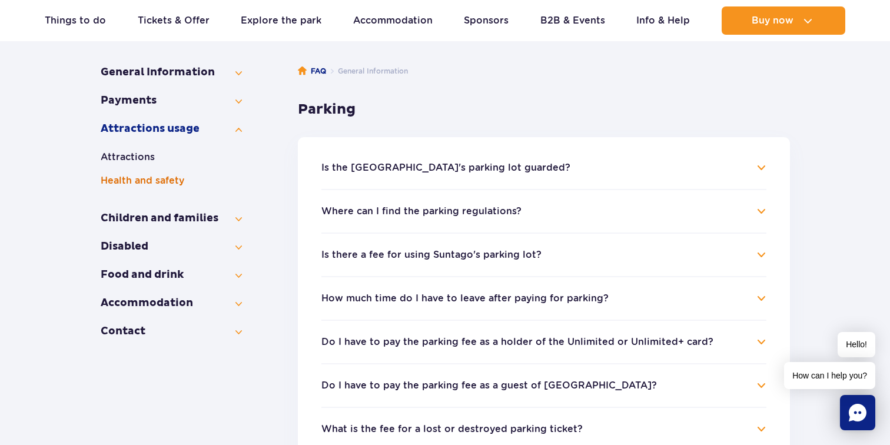
click at [153, 180] on button "Health and safety" at bounding box center [171, 181] width 141 height 14
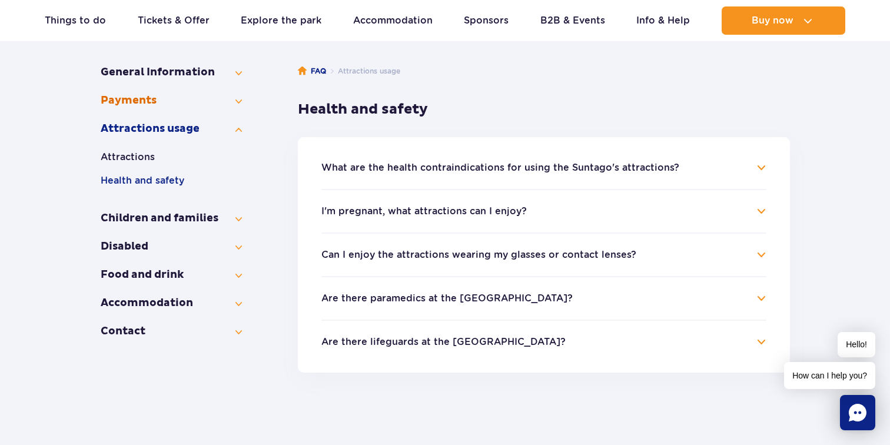
click at [146, 106] on button "Payments" at bounding box center [171, 101] width 141 height 14
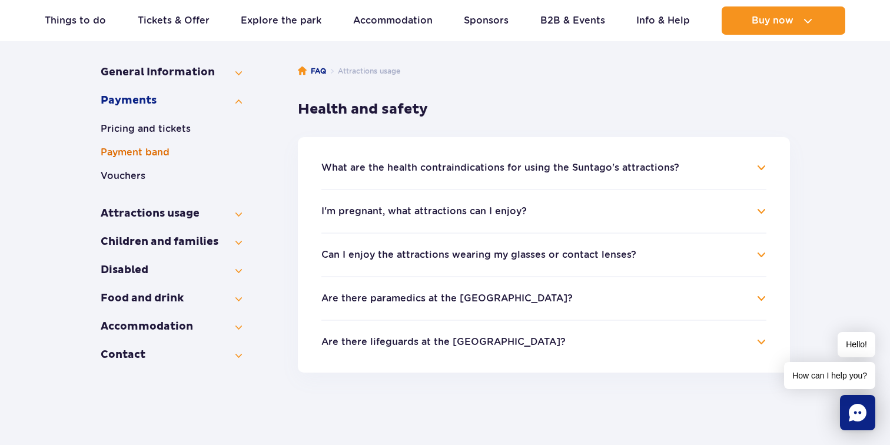
click at [151, 155] on button "Payment band" at bounding box center [171, 152] width 141 height 14
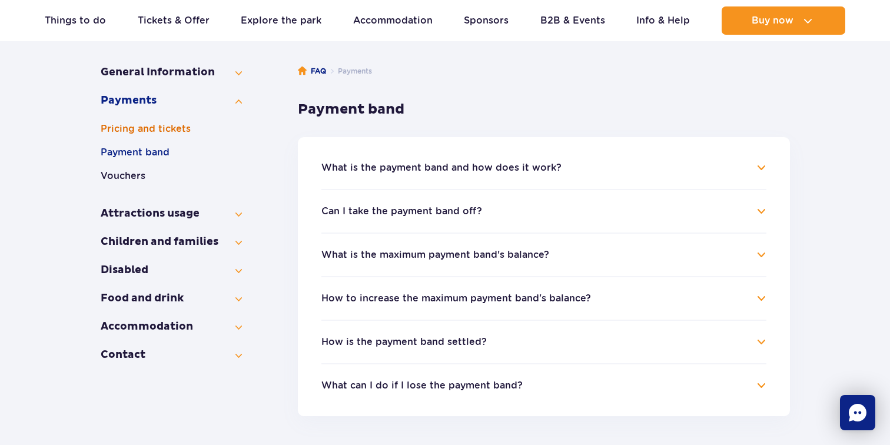
click at [164, 132] on button "Pricing and tickets" at bounding box center [171, 129] width 141 height 14
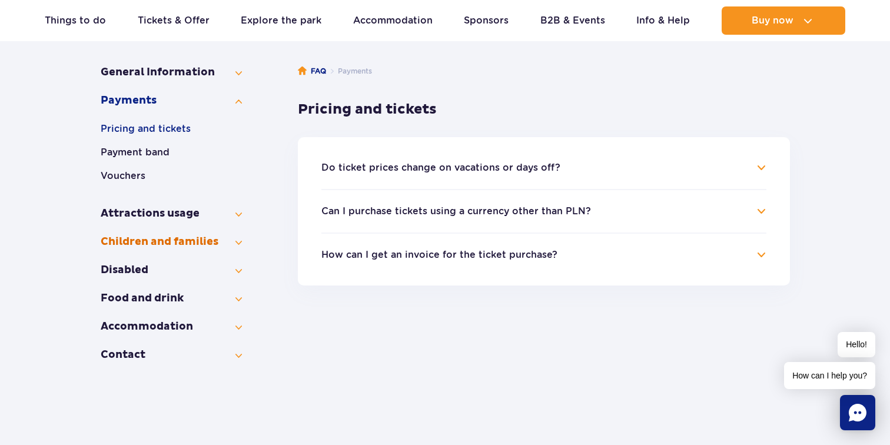
click at [157, 238] on button "Children and families" at bounding box center [171, 242] width 141 height 14
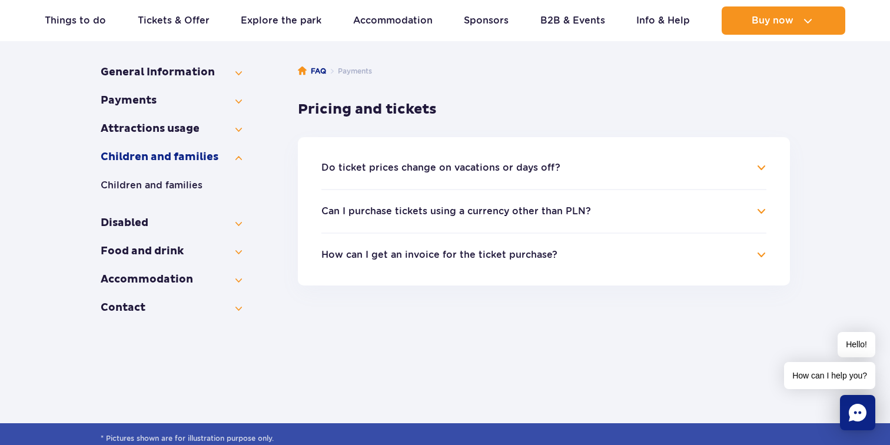
click at [148, 259] on button "General information" at bounding box center [171, 265] width 141 height 14
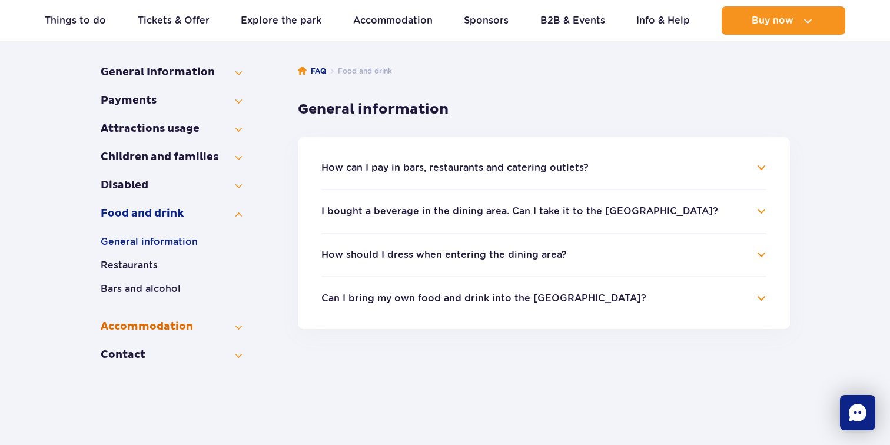
click at [151, 320] on button "Accommo­dation" at bounding box center [171, 327] width 141 height 14
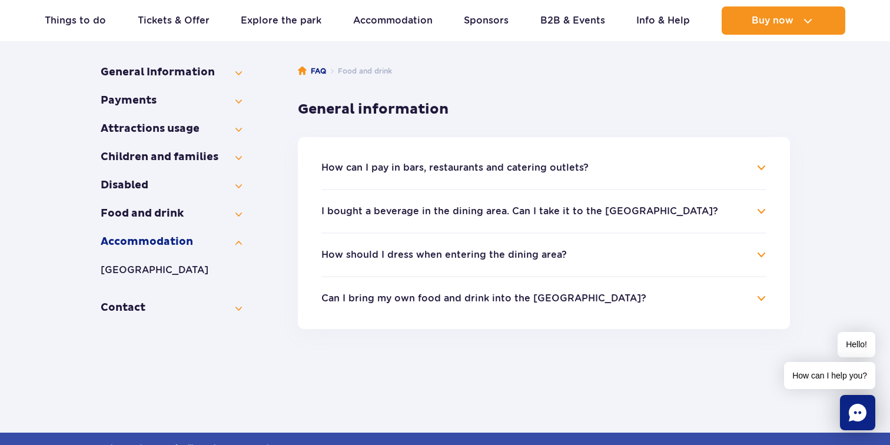
click at [154, 233] on button "General information" at bounding box center [171, 228] width 141 height 14
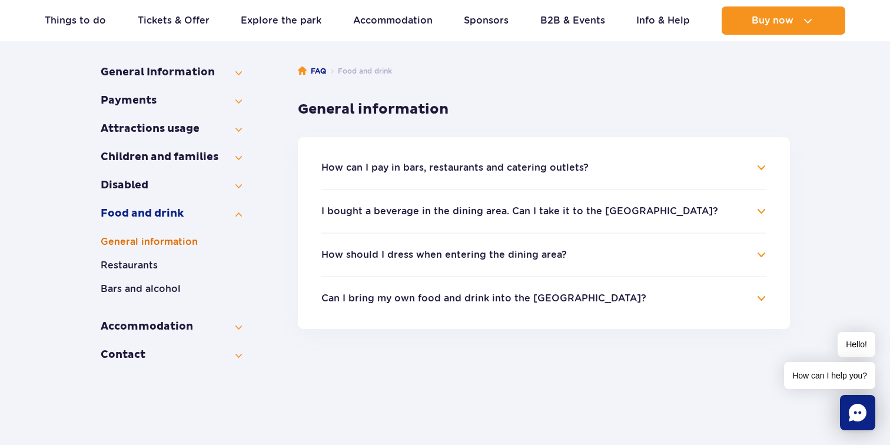
click at [158, 226] on li "Food and drink General information Restaurants Bars and alcohol" at bounding box center [171, 256] width 141 height 99
click at [150, 292] on button "Bars and alcohol" at bounding box center [171, 289] width 141 height 14
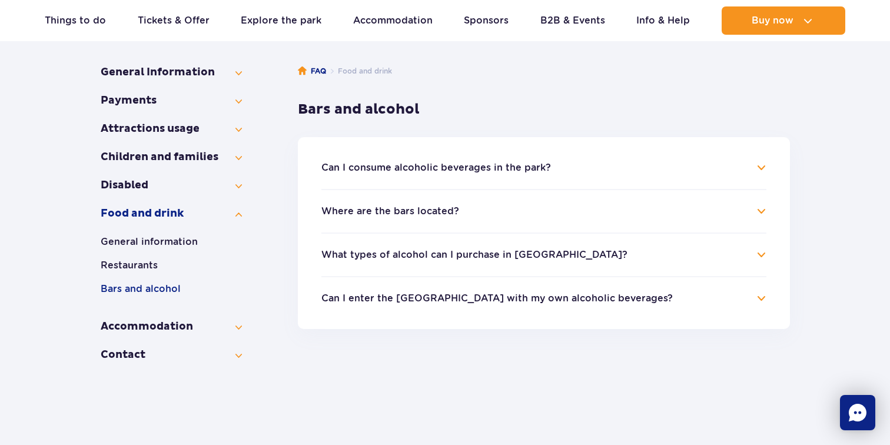
click at [390, 169] on button "Can I consume alcoholic beverages in the park?" at bounding box center [436, 168] width 230 height 11
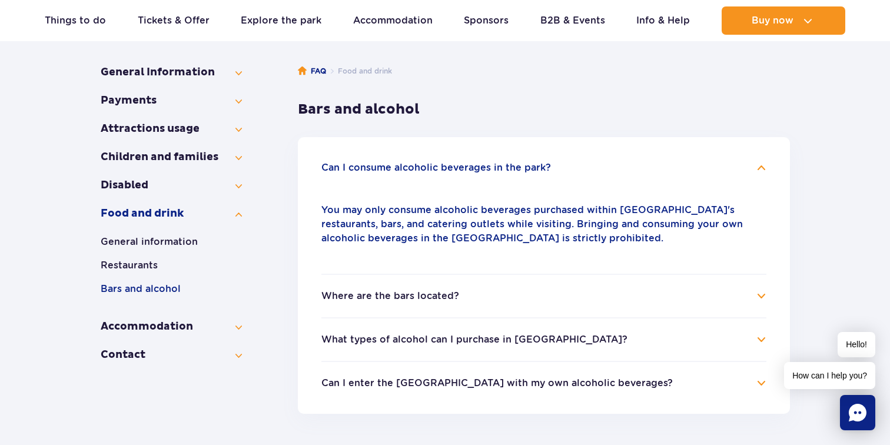
click at [390, 169] on button "Can I consume alcoholic beverages in the park?" at bounding box center [436, 168] width 230 height 11
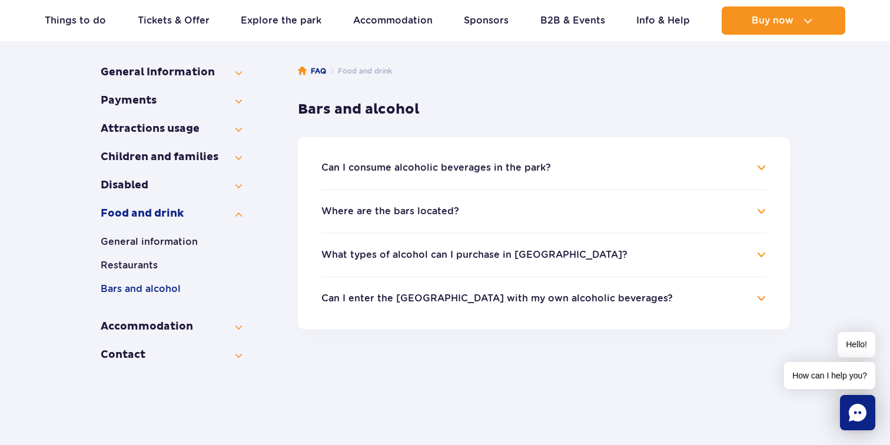
click at [406, 210] on button "Where are the bars located?" at bounding box center [390, 211] width 138 height 11
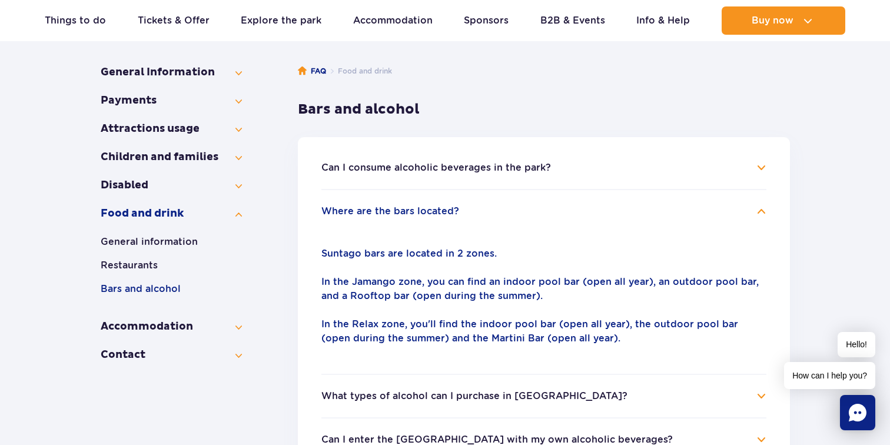
click at [406, 210] on button "Where are the bars located?" at bounding box center [390, 211] width 138 height 11
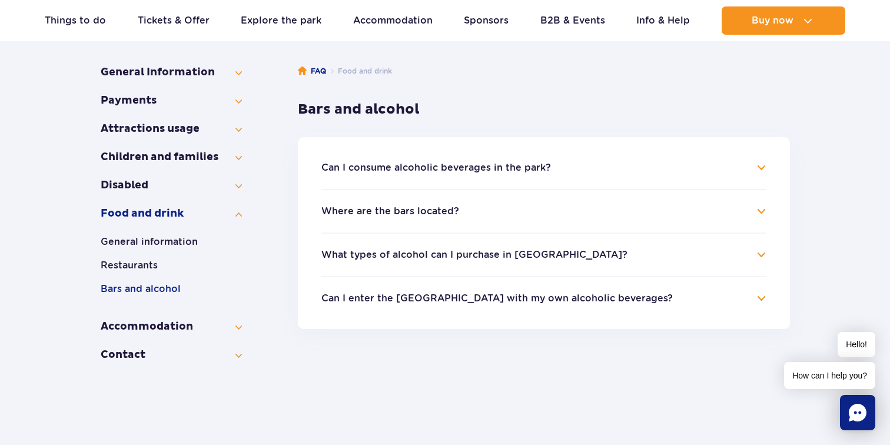
click at [384, 248] on h4 "What types of alcohol can I purchase in [GEOGRAPHIC_DATA]?" at bounding box center [543, 255] width 445 height 14
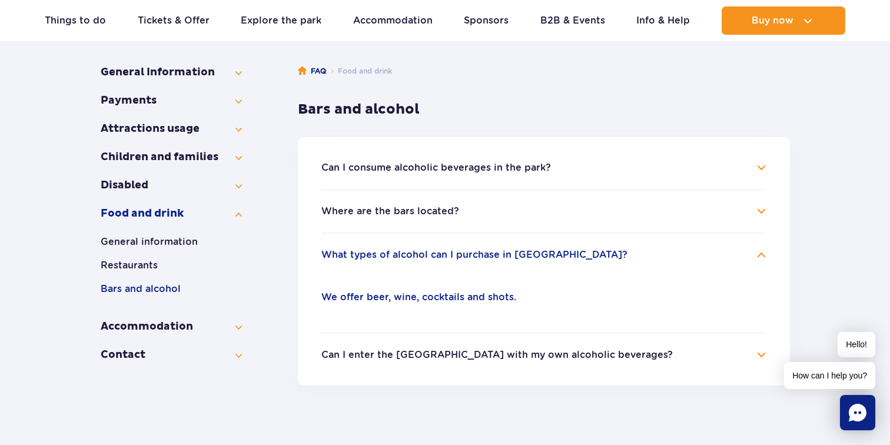
click at [384, 248] on h4 "What types of alcohol can I purchase in [GEOGRAPHIC_DATA]?" at bounding box center [543, 255] width 445 height 14
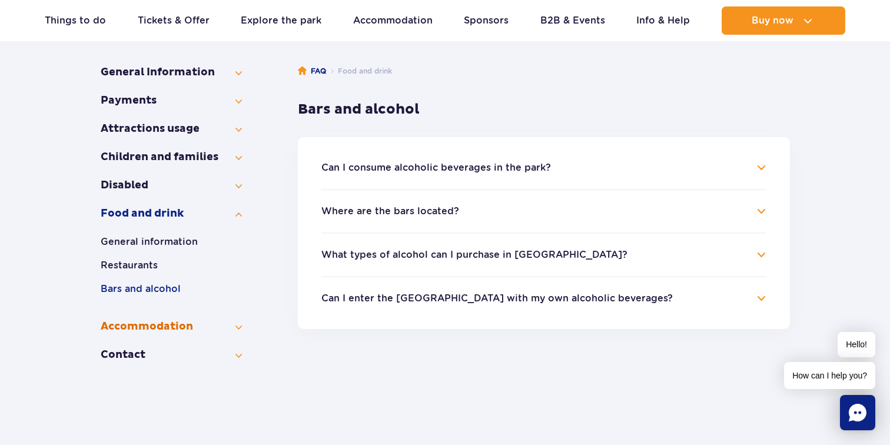
click at [167, 330] on button "Accommo­dation" at bounding box center [171, 327] width 141 height 14
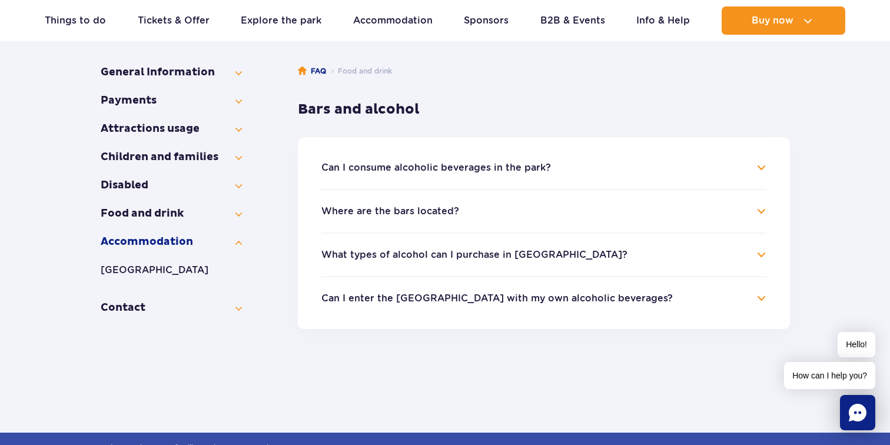
click at [167, 281] on ul "[GEOGRAPHIC_DATA]" at bounding box center [171, 275] width 141 height 24
click at [160, 307] on button "Contact" at bounding box center [171, 308] width 141 height 14
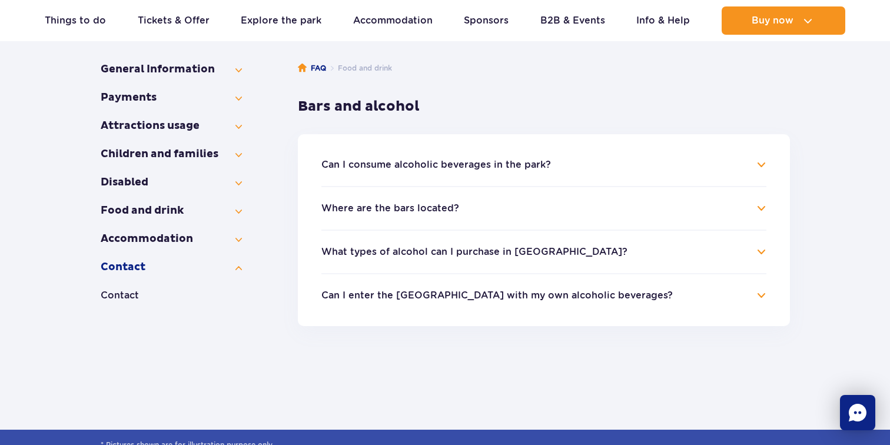
scroll to position [183, 0]
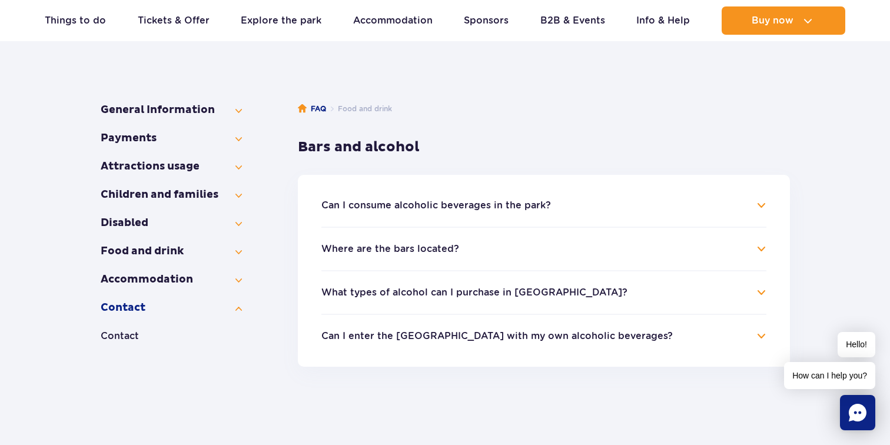
scroll to position [145, 0]
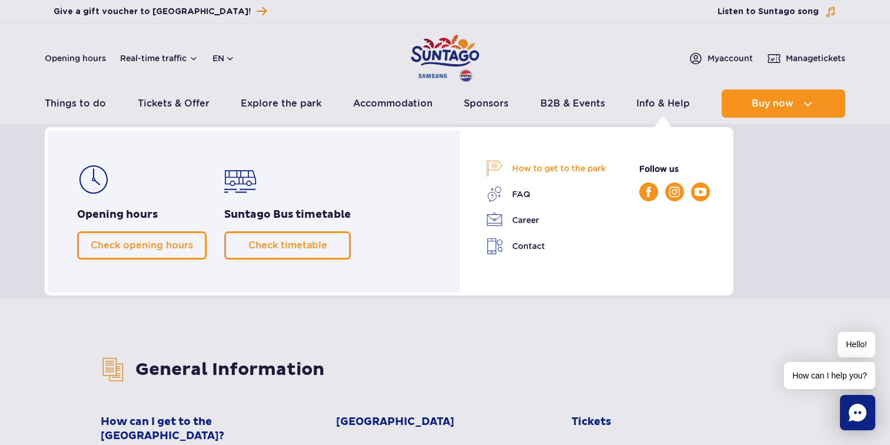
click at [563, 165] on link "How to get to the park" at bounding box center [546, 168] width 120 height 16
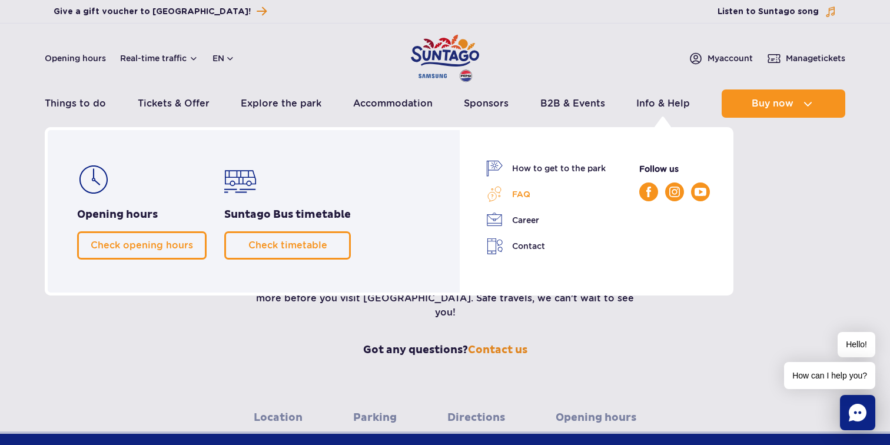
click at [530, 190] on link "FAQ" at bounding box center [546, 194] width 120 height 16
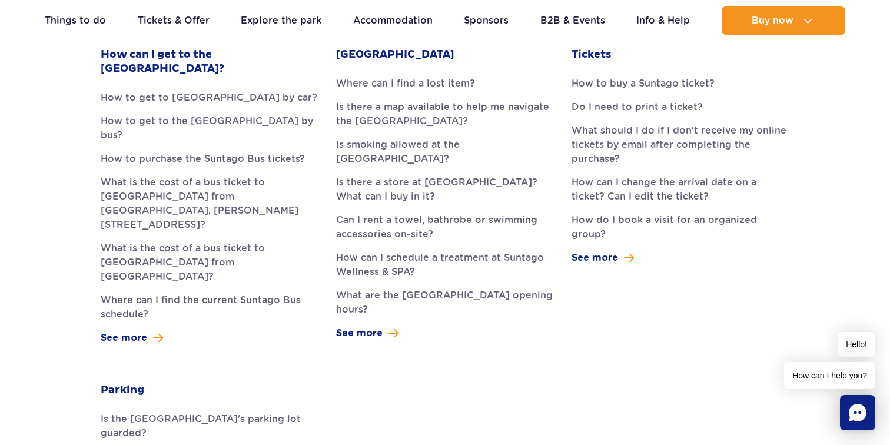
scroll to position [370, 0]
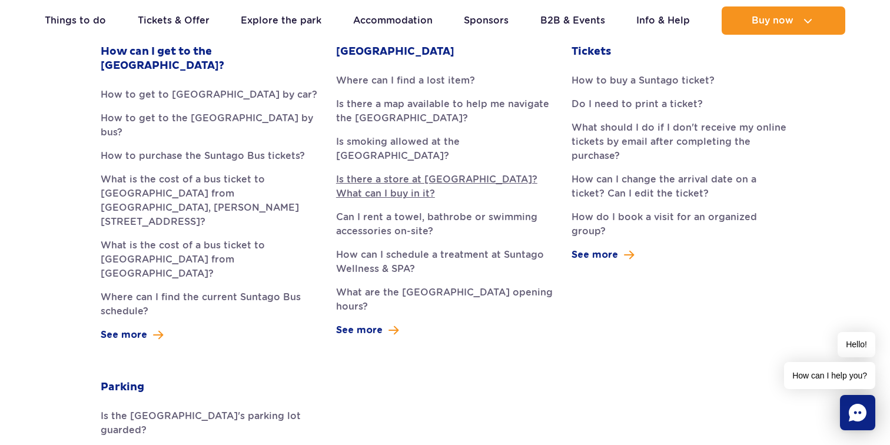
click at [512, 190] on link "Is there a store at [GEOGRAPHIC_DATA]? What can I buy in it?" at bounding box center [445, 187] width 218 height 28
click at [341, 221] on link "Can I rent a towel, bathrobe or swimming accessories on-site?" at bounding box center [445, 224] width 218 height 28
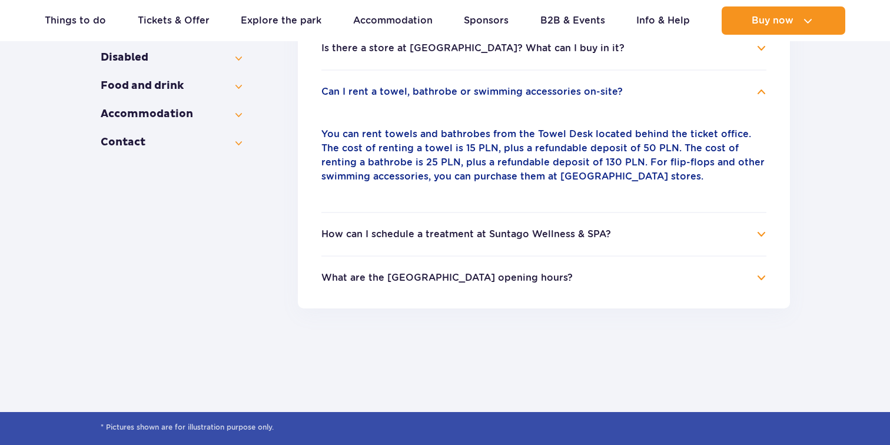
scroll to position [438, 0]
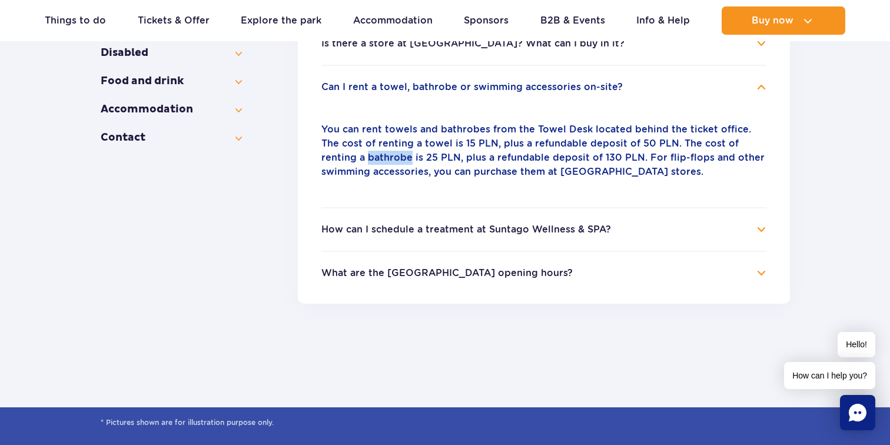
drag, startPoint x: 318, startPoint y: 160, endPoint x: 366, endPoint y: 160, distance: 47.7
click at [366, 160] on ul "Where can I find a lost item? If you've lost an item, our staff will hand it ov…" at bounding box center [544, 93] width 492 height 422
click at [366, 160] on p "You can rent towels and bathrobes from the Towel Desk located behind the ticket…" at bounding box center [543, 150] width 445 height 57
drag, startPoint x: 366, startPoint y: 160, endPoint x: 316, endPoint y: 157, distance: 50.1
click at [316, 157] on ul "Where can I find a lost item? If you've lost an item, our staff will hand it ov…" at bounding box center [544, 93] width 492 height 422
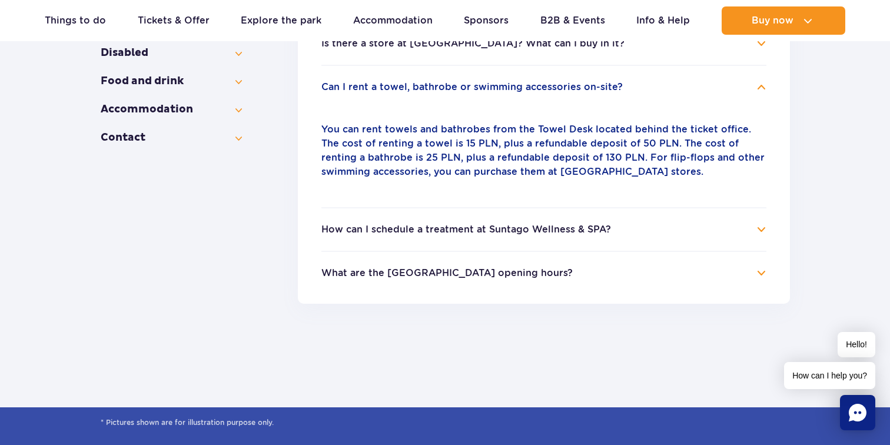
click at [459, 154] on p "You can rent towels and bathrobes from the Towel Desk located behind the ticket…" at bounding box center [543, 150] width 445 height 57
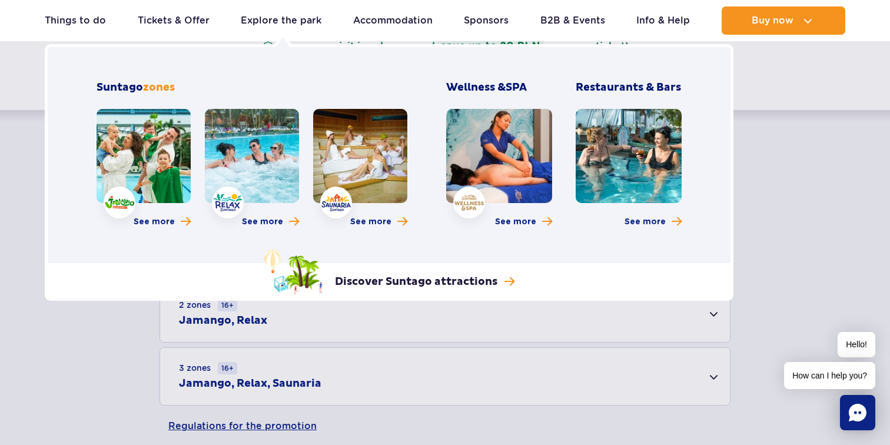
scroll to position [229, 0]
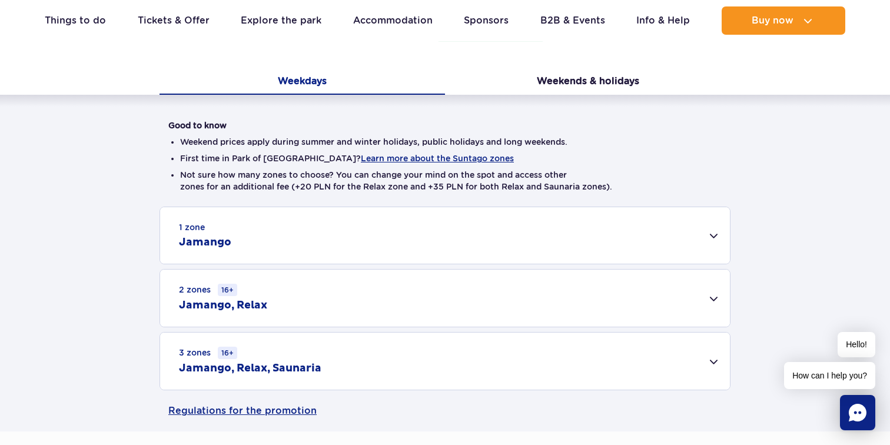
click at [345, 210] on div "1 zone Jamango" at bounding box center [445, 235] width 570 height 57
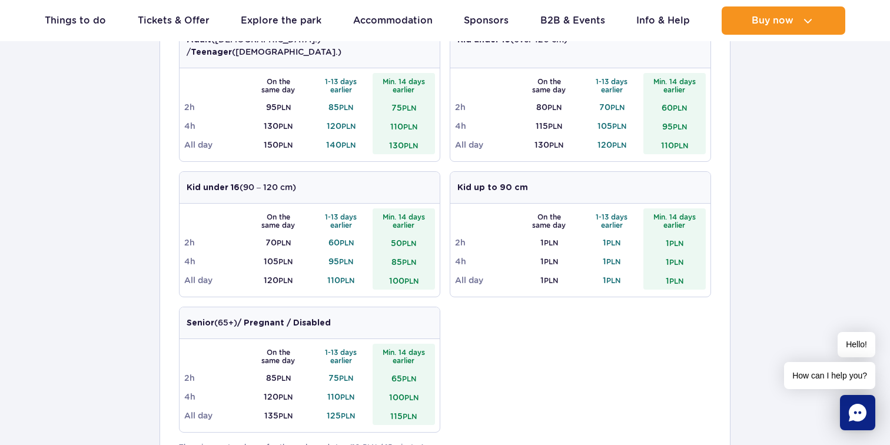
scroll to position [430, 0]
